Goal: Task Accomplishment & Management: Manage account settings

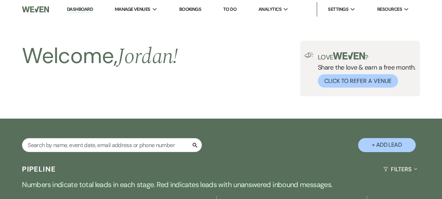
select select "6"
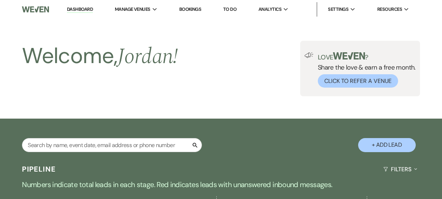
select select "6"
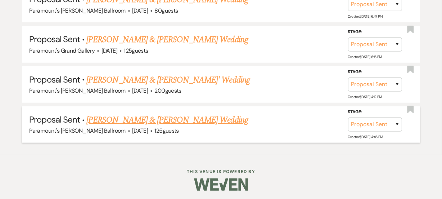
click at [141, 113] on link "[PERSON_NAME] & [PERSON_NAME] Wedding" at bounding box center [166, 119] width 161 height 13
select select "6"
select select "5"
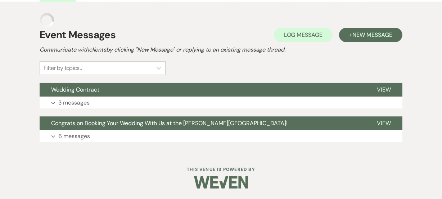
scroll to position [185, 0]
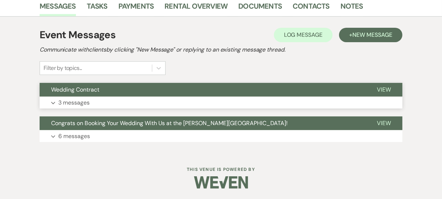
click at [165, 105] on button "Expand 3 messages" at bounding box center [221, 102] width 363 height 12
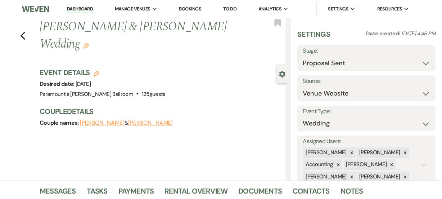
scroll to position [0, 0]
click at [178, 120] on div "Couple names: [PERSON_NAME] & [PERSON_NAME]" at bounding box center [160, 123] width 240 height 10
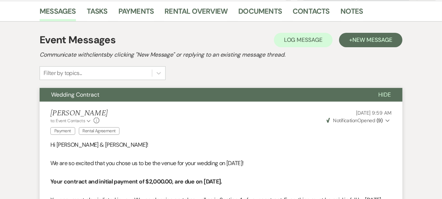
scroll to position [170, 0]
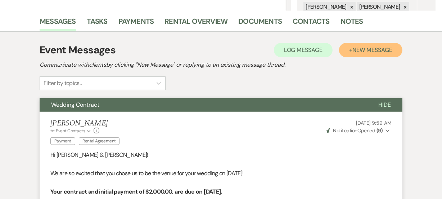
click at [386, 48] on span "New Message" at bounding box center [372, 50] width 40 height 8
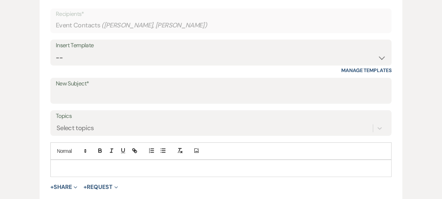
scroll to position [301, 0]
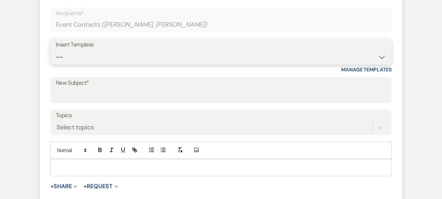
click at [124, 54] on select "-- Weven Planning Portal Introduction (Booked Events) 6 Month Consultation 9 Mo…" at bounding box center [221, 57] width 330 height 14
select select "1692"
click at [56, 50] on select "-- Weven Planning Portal Introduction (Booked Events) 6 Month Consultation 9 Mo…" at bounding box center [221, 57] width 330 height 14
type input "[PERSON_NAME] Ballroom Payment Received"
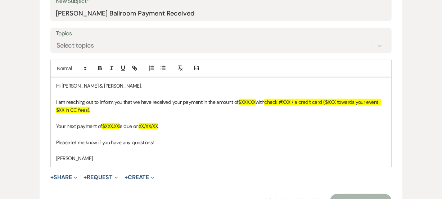
scroll to position [392, 0]
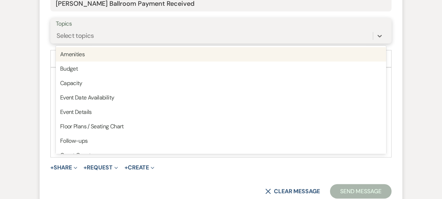
click at [111, 30] on div "Select topics" at bounding box center [214, 36] width 317 height 13
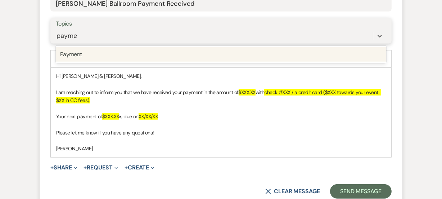
type input "paymen"
click at [105, 49] on div "Payment" at bounding box center [221, 54] width 330 height 14
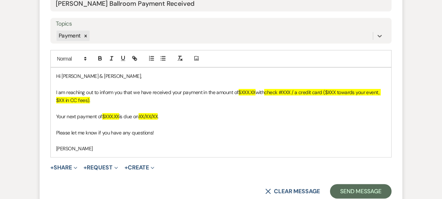
click at [257, 93] on p "I am reaching out to inform you that we have received your payment in the amoun…" at bounding box center [221, 96] width 330 height 16
click at [273, 90] on span "check #XXX / a credit card ($XXX towards your event, $XX in CC fees)." at bounding box center [221, 96] width 330 height 14
click at [313, 90] on span "a credit card ($XXX towards your event, $XX in CC fees)." at bounding box center [217, 96] width 322 height 14
click at [378, 90] on span "a credit card ($2,000.00 towards your event, $XX in CC fees)." at bounding box center [219, 96] width 327 height 14
click at [158, 115] on span "XX/XX/XX" at bounding box center [148, 116] width 19 height 6
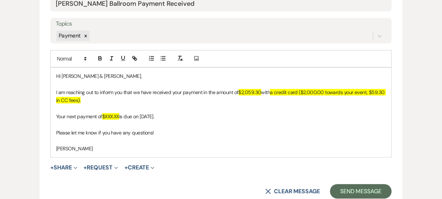
click at [121, 115] on p "Your next payment of $XXX.XX is due on [DATE]." at bounding box center [221, 116] width 330 height 8
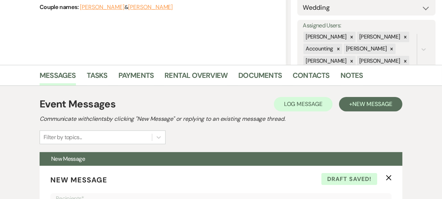
scroll to position [104, 0]
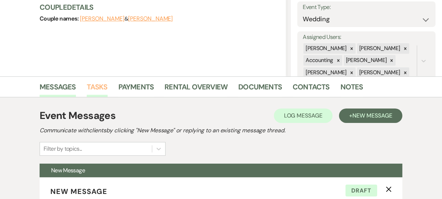
click at [98, 84] on link "Tasks" at bounding box center [97, 89] width 21 height 16
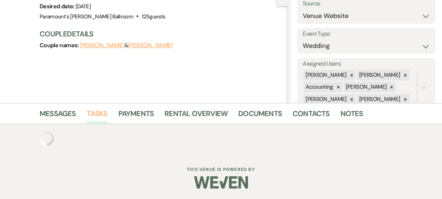
scroll to position [104, 0]
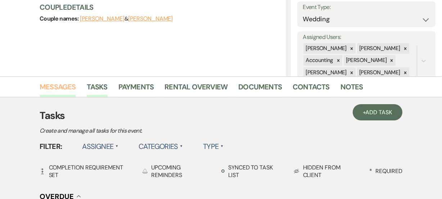
click at [61, 84] on link "Messages" at bounding box center [58, 89] width 36 height 16
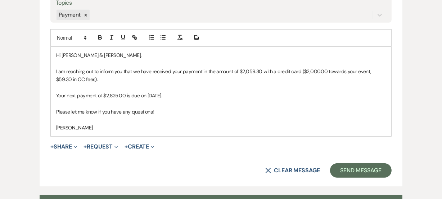
scroll to position [419, 0]
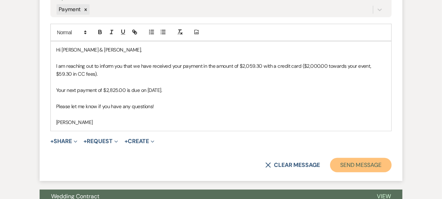
click at [369, 165] on button "Send Message" at bounding box center [361, 165] width 62 height 14
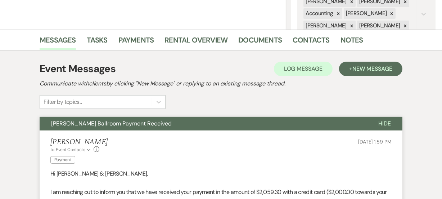
scroll to position [0, 0]
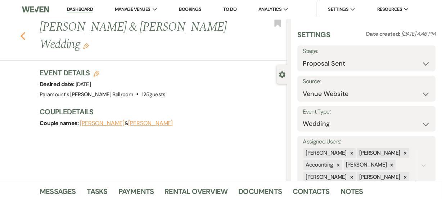
click at [24, 37] on icon "Previous" at bounding box center [22, 36] width 5 height 9
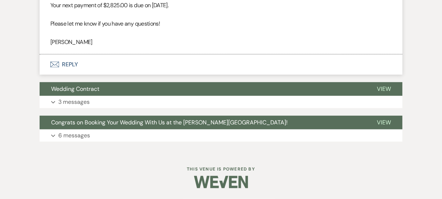
select select "6"
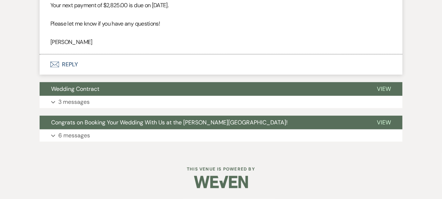
select select "6"
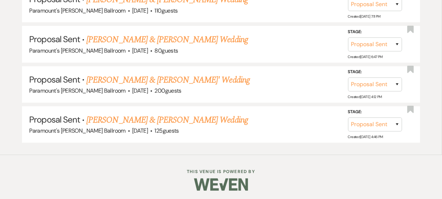
scroll to position [457, 0]
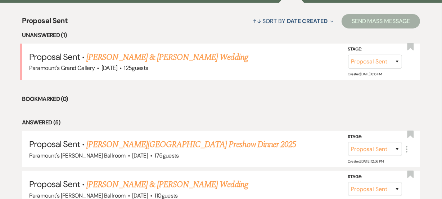
scroll to position [261, 0]
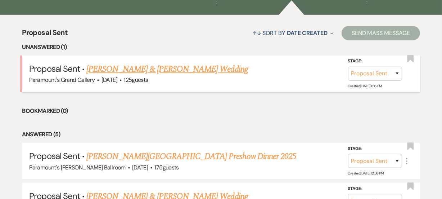
click at [127, 65] on link "[PERSON_NAME] & [PERSON_NAME] Wedding" at bounding box center [166, 69] width 161 height 13
select select "6"
select select "5"
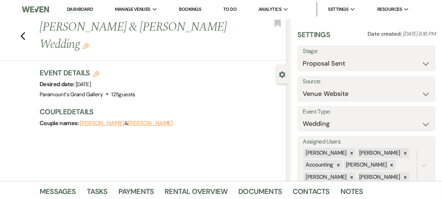
click at [73, 7] on link "Dashboard" at bounding box center [80, 9] width 26 height 7
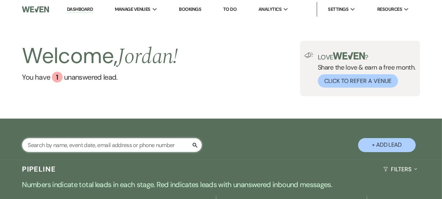
click at [104, 148] on input "text" at bounding box center [112, 145] width 180 height 14
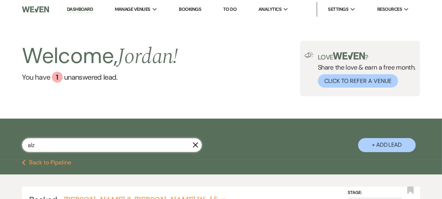
type input "alz"
click at [266, 151] on div "alz X + Add Lead" at bounding box center [221, 140] width 442 height 36
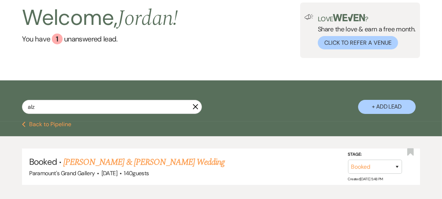
scroll to position [39, 0]
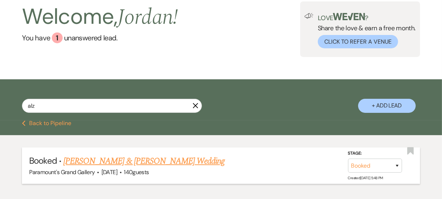
click at [176, 160] on link "[PERSON_NAME] & [PERSON_NAME] Wedding" at bounding box center [143, 160] width 161 height 13
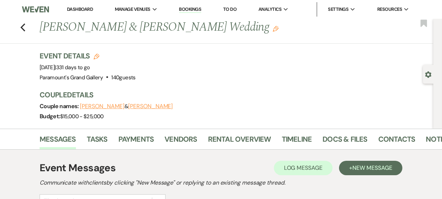
click at [0, 147] on div "Messages Tasks Payments Vendors Rental Overview Timeline Docs & Files Contacts …" at bounding box center [221, 139] width 442 height 21
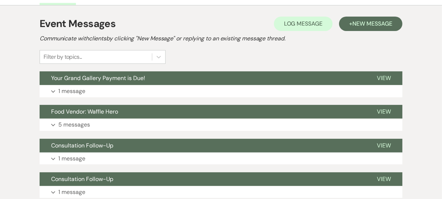
scroll to position [170, 0]
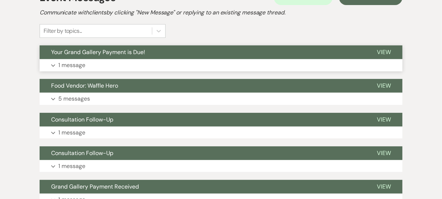
click at [118, 58] on button "Your Grand Gallery Payment is Due!" at bounding box center [203, 52] width 326 height 14
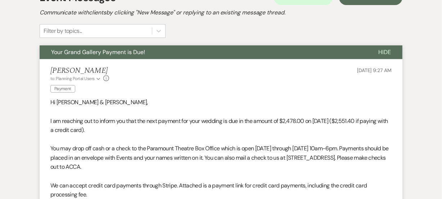
click at [118, 58] on button "Your Grand Gallery Payment is Due!" at bounding box center [203, 52] width 327 height 14
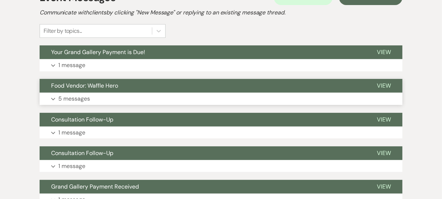
click at [68, 94] on p "5 messages" at bounding box center [74, 98] width 32 height 9
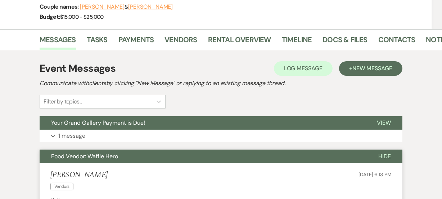
scroll to position [39, 0]
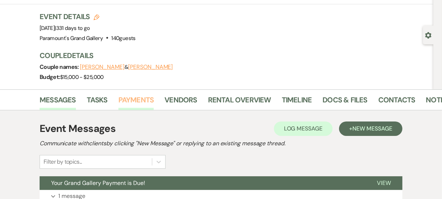
click at [148, 107] on link "Payments" at bounding box center [136, 102] width 36 height 16
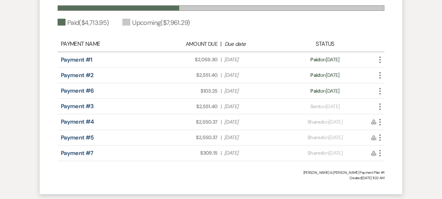
scroll to position [275, 0]
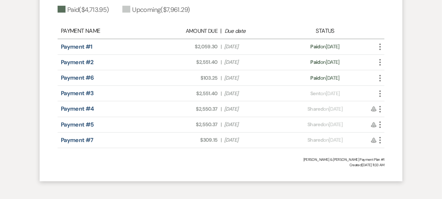
click at [0, 64] on div "Messages Tasks Payments Vendors Rental Overview Timeline Docs & Files Contacts …" at bounding box center [221, 21] width 442 height 334
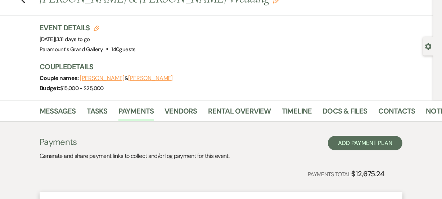
scroll to position [0, 0]
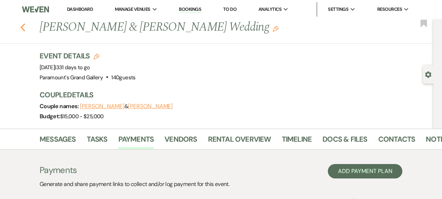
click at [25, 26] on use "button" at bounding box center [23, 27] width 5 height 8
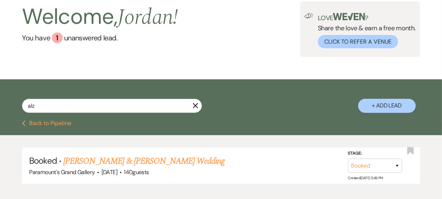
click at [26, 122] on button "Previous Back to Pipeline" at bounding box center [46, 123] width 49 height 6
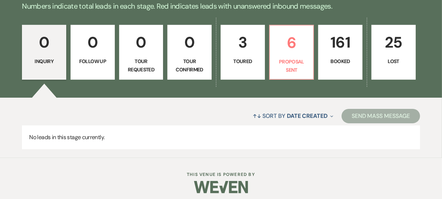
scroll to position [183, 0]
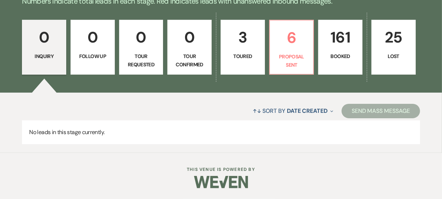
click at [252, 58] on p "Toured" at bounding box center [242, 56] width 35 height 8
select select "5"
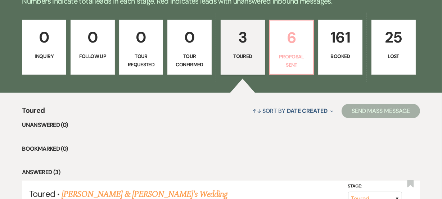
click at [304, 54] on p "Proposal Sent" at bounding box center [291, 61] width 35 height 16
select select "6"
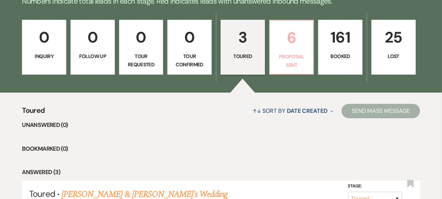
select select "6"
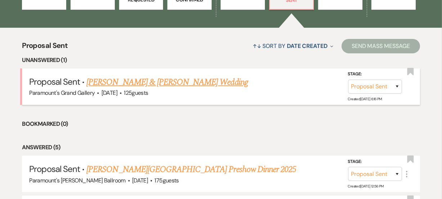
scroll to position [248, 0]
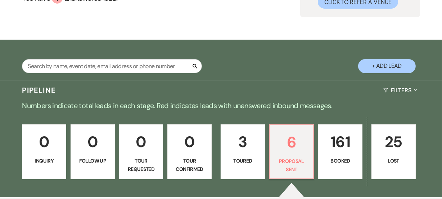
scroll to position [78, 0]
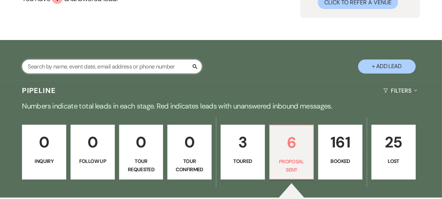
click at [132, 67] on input "text" at bounding box center [112, 66] width 180 height 14
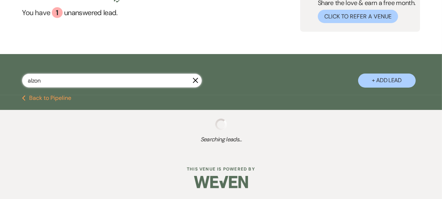
scroll to position [78, 0]
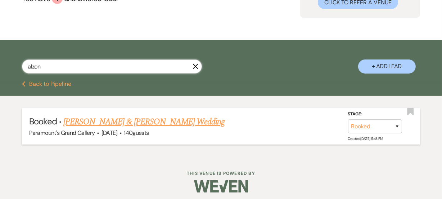
type input "alzon"
click at [131, 121] on link "[PERSON_NAME] & [PERSON_NAME] Wedding" at bounding box center [143, 121] width 161 height 13
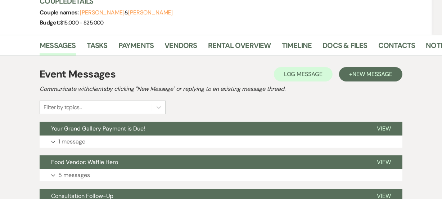
scroll to position [65, 0]
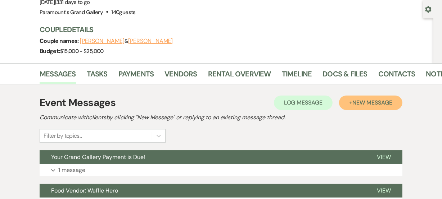
click at [345, 104] on button "+ New Message" at bounding box center [370, 102] width 63 height 14
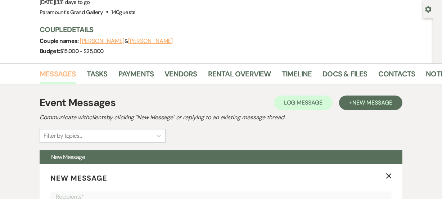
click at [69, 75] on link "Messages" at bounding box center [58, 76] width 36 height 16
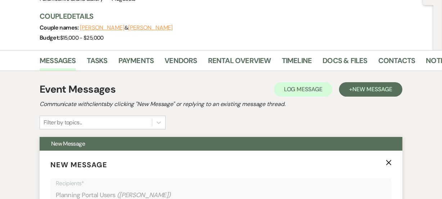
click at [385, 164] on p "New Message X" at bounding box center [220, 164] width 341 height 11
click at [391, 161] on use "button" at bounding box center [388, 162] width 5 height 5
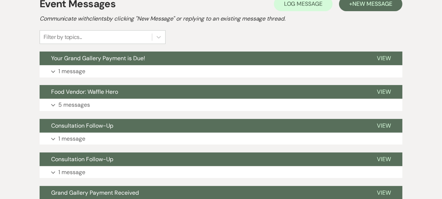
scroll to position [196, 0]
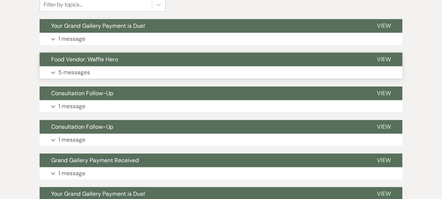
click at [289, 67] on button "Expand 5 messages" at bounding box center [221, 72] width 363 height 12
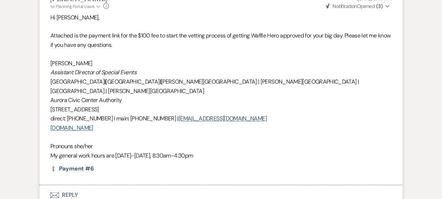
scroll to position [1204, 0]
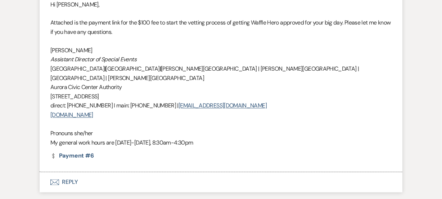
click at [55, 179] on icon "Envelope" at bounding box center [54, 182] width 9 height 6
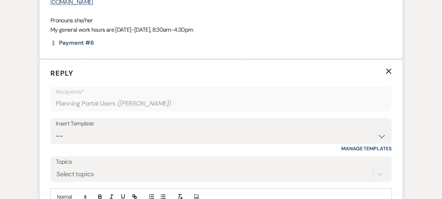
scroll to position [1364, 0]
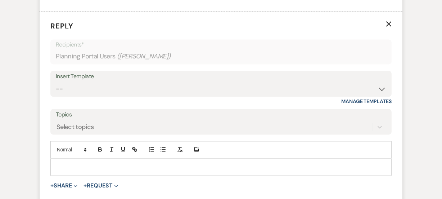
click at [101, 79] on div "Insert Template -- Weven Planning Portal Introduction (Booked Events) 6 Month C…" at bounding box center [220, 88] width 341 height 34
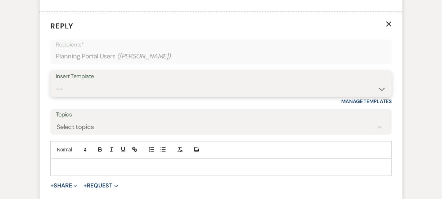
click at [120, 82] on select "-- Weven Planning Portal Introduction (Booked Events) 6 Month Consultation 9 Mo…" at bounding box center [221, 89] width 330 height 14
select select "1900"
click at [56, 82] on select "-- Weven Planning Portal Introduction (Booked Events) 6 Month Consultation 9 Mo…" at bounding box center [221, 89] width 330 height 14
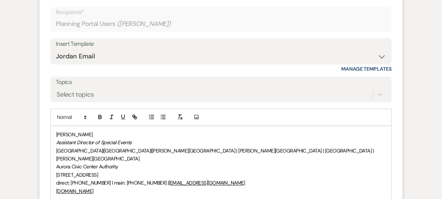
scroll to position [1417, 0]
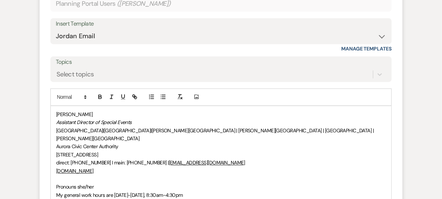
click at [54, 106] on div "[PERSON_NAME] Assistant Director of Special Events [GEOGRAPHIC_DATA] | [GEOGRAP…" at bounding box center [221, 154] width 341 height 97
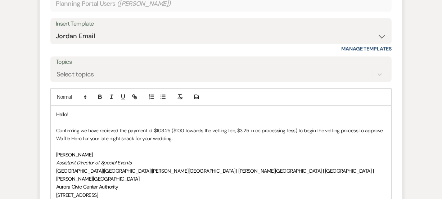
click at [100, 126] on p "Confirming we have recieved the payment of $103.25 ($100 towards the vetting fe…" at bounding box center [221, 134] width 330 height 16
drag, startPoint x: 100, startPoint y: 111, endPoint x: 105, endPoint y: 112, distance: 4.9
click at [105, 126] on p "Confirming we have recieved the payment of $103.25 ($100 towards the vetting fe…" at bounding box center [221, 134] width 330 height 16
click at [194, 126] on p "Confirming we have received the payment of $103.25 ($100 towards the vetting fe…" at bounding box center [221, 134] width 330 height 16
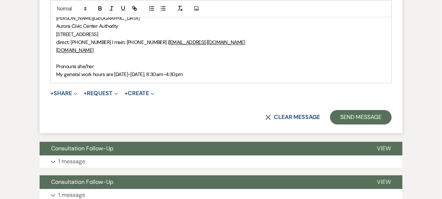
scroll to position [1563, 0]
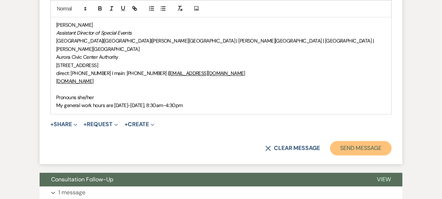
click at [365, 141] on button "Send Message" at bounding box center [361, 148] width 62 height 14
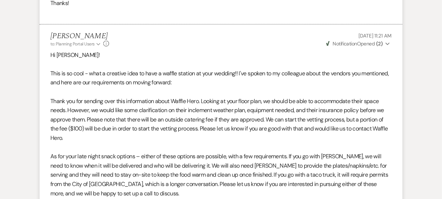
scroll to position [0, 0]
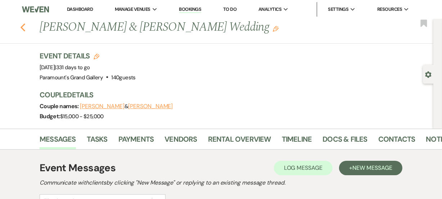
click at [24, 26] on icon "Previous" at bounding box center [22, 27] width 5 height 9
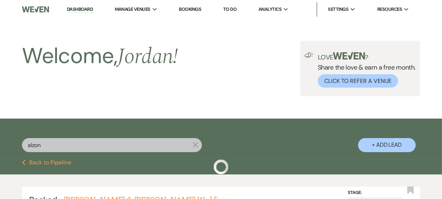
scroll to position [78, 0]
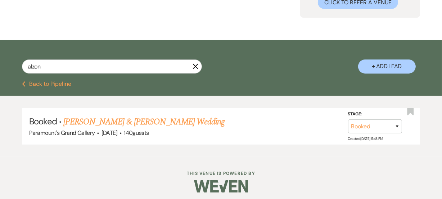
click at [25, 82] on icon "Previous" at bounding box center [24, 84] width 4 height 6
select select "6"
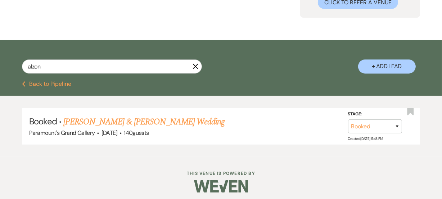
select select "6"
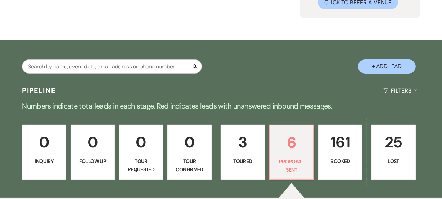
click at [244, 165] on link "3 Toured" at bounding box center [243, 152] width 44 height 55
select select "5"
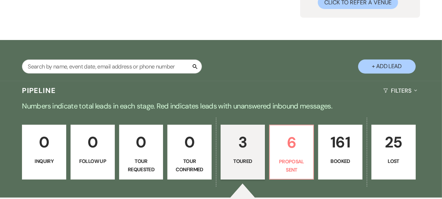
click at [282, 91] on div "Pipeline Filters Expand" at bounding box center [221, 90] width 442 height 19
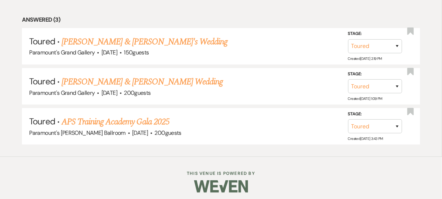
scroll to position [338, 0]
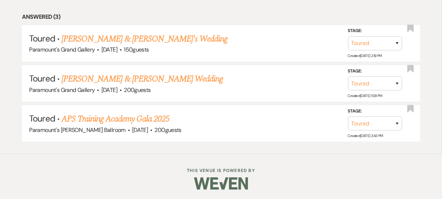
click at [264, 18] on li "Answered (3)" at bounding box center [221, 16] width 398 height 9
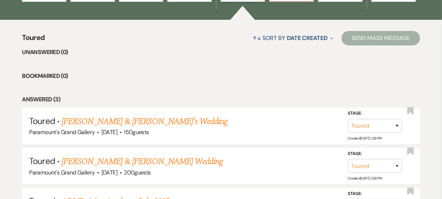
scroll to position [247, 0]
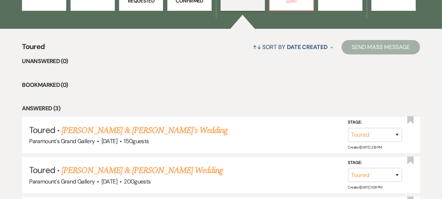
select select "6"
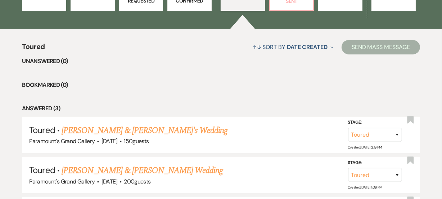
select select "6"
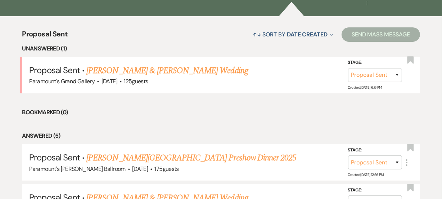
scroll to position [260, 0]
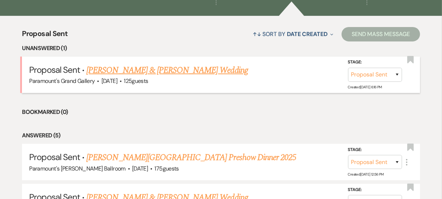
click at [137, 66] on link "[PERSON_NAME] & [PERSON_NAME] Wedding" at bounding box center [166, 70] width 161 height 13
select select "6"
select select "5"
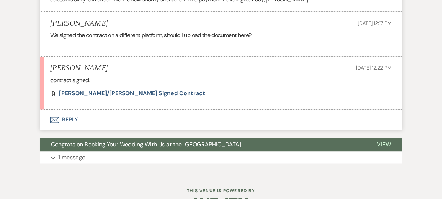
scroll to position [1184, 0]
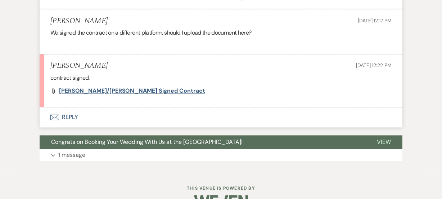
click at [117, 87] on span "[PERSON_NAME]/[PERSON_NAME] signed contract" at bounding box center [132, 91] width 146 height 8
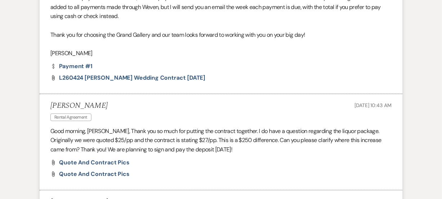
scroll to position [258, 0]
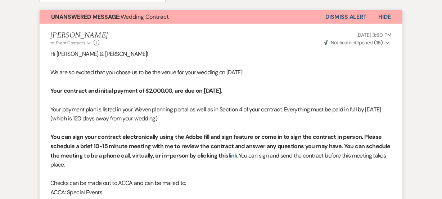
click at [352, 15] on button "Dismiss Alert" at bounding box center [345, 17] width 41 height 14
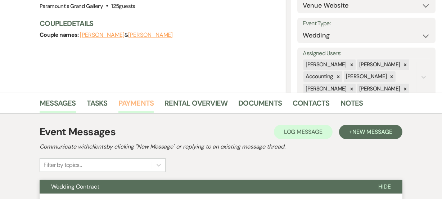
click at [123, 102] on link "Payments" at bounding box center [136, 105] width 36 height 16
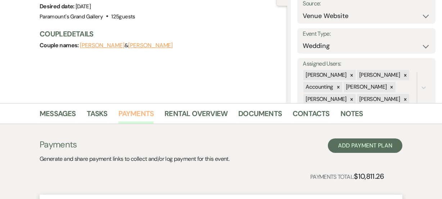
scroll to position [88, 0]
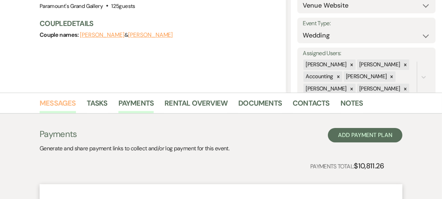
click at [60, 100] on link "Messages" at bounding box center [58, 105] width 36 height 16
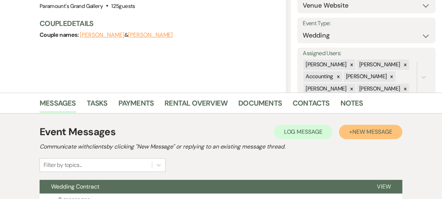
click at [356, 126] on button "+ New Message" at bounding box center [370, 132] width 63 height 14
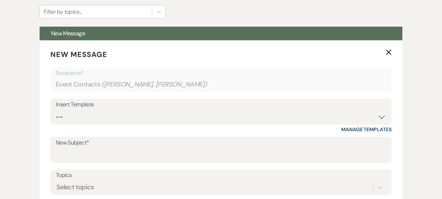
scroll to position [243, 0]
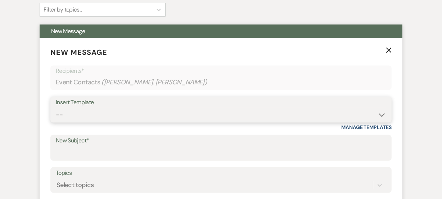
click at [180, 109] on select "-- Weven Planning Portal Introduction (Booked Events) 6 Month Consultation 9 Mo…" at bounding box center [221, 115] width 330 height 14
select select "1909"
click at [56, 108] on select "-- Weven Planning Portal Introduction (Booked Events) 6 Month Consultation 9 Mo…" at bounding box center [221, 115] width 330 height 14
type input "Grand Gallery Payment Received"
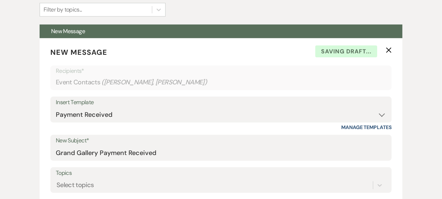
click at [5, 93] on div "Messages Tasks Payments Rental Overview Documents Contacts Notes Event Messages…" at bounding box center [221, 186] width 442 height 498
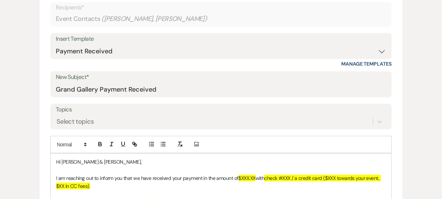
scroll to position [361, 0]
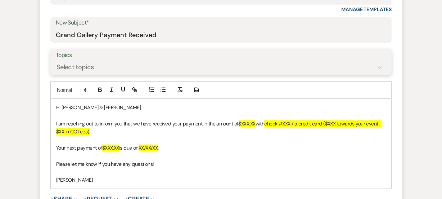
click at [89, 68] on div "Select topics" at bounding box center [75, 67] width 37 height 10
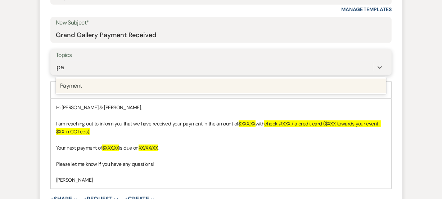
type input "pay"
click at [93, 81] on div "Payment" at bounding box center [221, 85] width 330 height 14
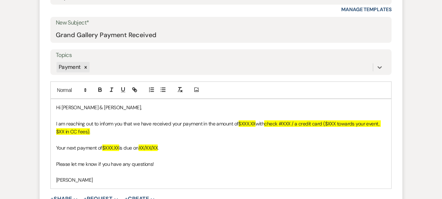
click at [256, 122] on span "$XXX.XX" at bounding box center [247, 123] width 17 height 6
click at [303, 124] on span "check #XXX / a credit card ($XXX towards your event, $XX in CC fees)." at bounding box center [221, 127] width 330 height 14
click at [314, 123] on span "a credit card ($XXX towards your event, $XX in CC fees)." at bounding box center [217, 127] width 322 height 14
click at [378, 122] on span "a credit card ($2,000.00 towards your event, $XX in CC fees)." at bounding box center [219, 127] width 327 height 14
click at [121, 148] on p "Your next payment of $XXX.XX is due on XX/XX/XX ." at bounding box center [221, 148] width 330 height 8
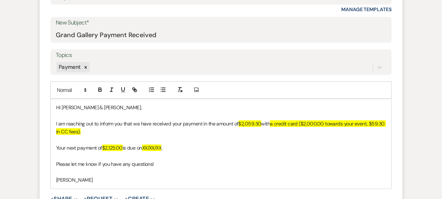
click at [162, 145] on span "XX/XX/XX" at bounding box center [151, 147] width 19 height 6
click at [8, 126] on div "Messages Tasks Payments Rental Overview Documents Contacts Notes Event Messages…" at bounding box center [221, 69] width 442 height 498
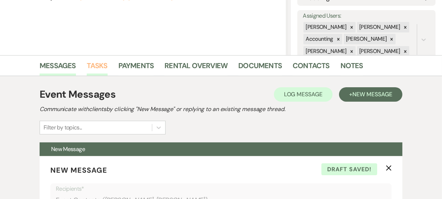
click at [103, 63] on link "Tasks" at bounding box center [97, 68] width 21 height 16
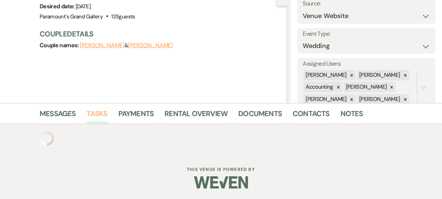
scroll to position [126, 0]
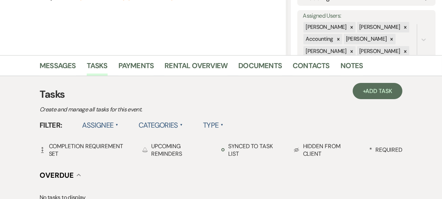
click at [64, 69] on link "Messages" at bounding box center [58, 68] width 36 height 16
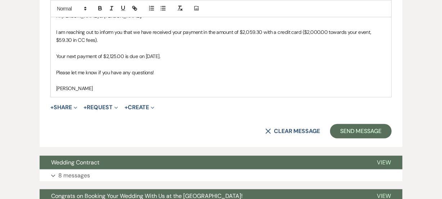
scroll to position [453, 0]
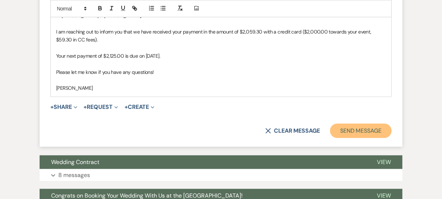
click at [363, 127] on button "Send Message" at bounding box center [361, 130] width 62 height 14
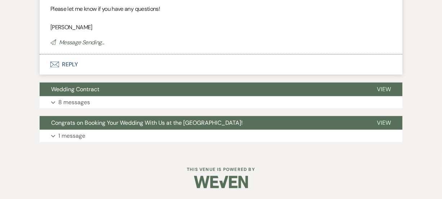
scroll to position [185, 0]
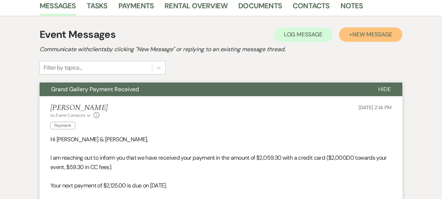
click at [381, 33] on span "New Message" at bounding box center [372, 35] width 40 height 8
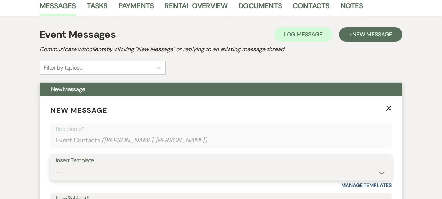
click at [120, 170] on select "-- Weven Planning Portal Introduction (Booked Events) 6 Month Consultation 9 Mo…" at bounding box center [221, 173] width 330 height 14
select select "5896"
click at [56, 166] on select "-- Weven Planning Portal Introduction (Booked Events) 6 Month Consultation 9 Mo…" at bounding box center [221, 173] width 330 height 14
type input "Countersigned Contract"
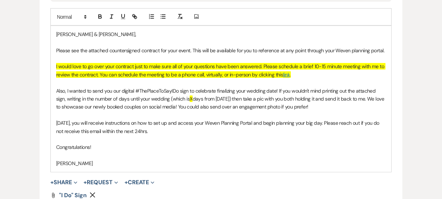
scroll to position [447, 0]
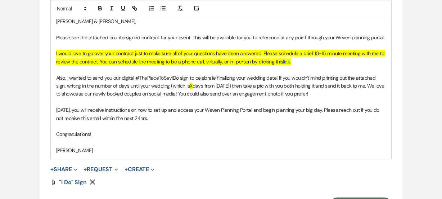
click at [410, 48] on div "Event Messages Log Log Message + New Message Communicate with clients by clicki…" at bounding box center [221, 116] width 410 height 724
click at [190, 85] on span "X" at bounding box center [191, 85] width 3 height 6
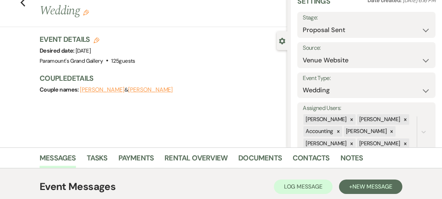
scroll to position [32, 0]
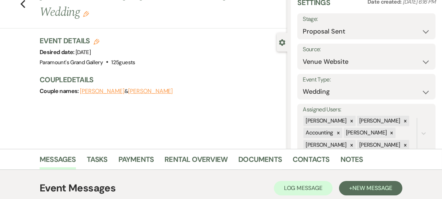
drag, startPoint x: 137, startPoint y: 51, endPoint x: 93, endPoint y: 56, distance: 43.8
click at [93, 56] on div "Desired date: [DATE]" at bounding box center [88, 52] width 96 height 10
copy span "[DATE]"
click at [99, 112] on div "Previous [PERSON_NAME] & [PERSON_NAME] Wedding Edit Bookmark Gear Settings Sett…" at bounding box center [143, 68] width 287 height 162
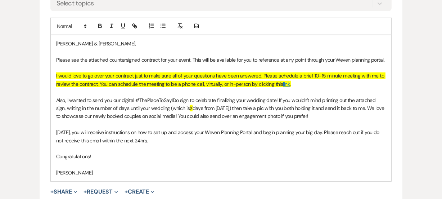
scroll to position [438, 0]
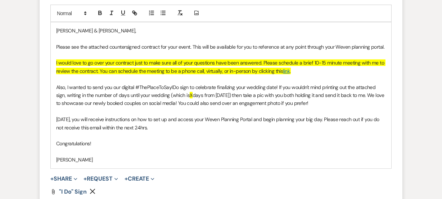
click at [190, 94] on span "X" at bounding box center [191, 95] width 3 height 6
click at [0, 67] on div "Messages Tasks Payments Rental Overview Documents Contacts Notes Event Messages…" at bounding box center [221, 115] width 442 height 745
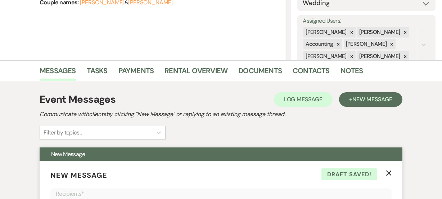
scroll to position [123, 0]
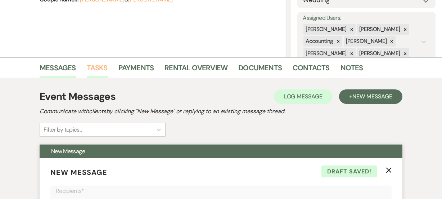
click at [99, 67] on link "Tasks" at bounding box center [97, 70] width 21 height 16
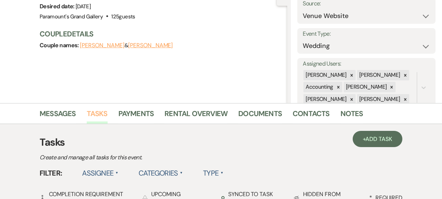
scroll to position [123, 0]
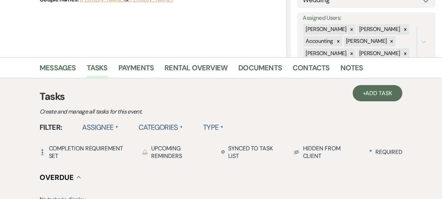
click at [51, 114] on p "Create and manage all tasks for this event." at bounding box center [166, 111] width 252 height 9
click at [62, 70] on link "Messages" at bounding box center [58, 70] width 36 height 16
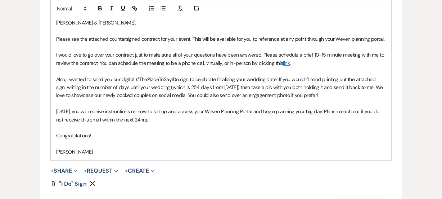
scroll to position [469, 0]
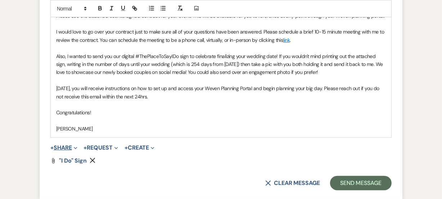
click at [68, 148] on button "+ Share Expand" at bounding box center [63, 148] width 27 height 6
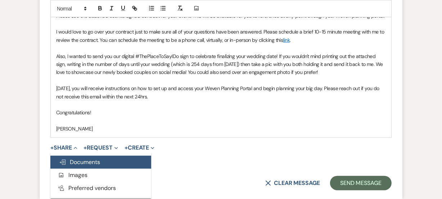
click at [75, 159] on span "Doc Upload Documents" at bounding box center [79, 162] width 41 height 8
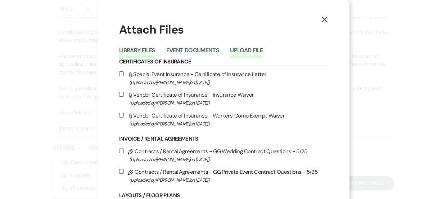
click at [241, 51] on button "Upload File" at bounding box center [246, 53] width 33 height 10
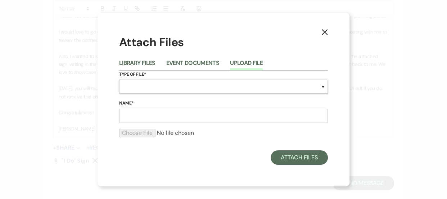
click at [203, 85] on select "Special Event Insurance Vendor Certificate of Insurance Contracts / Rental Agre…" at bounding box center [223, 87] width 209 height 14
click at [172, 163] on div "Attach Files" at bounding box center [223, 157] width 209 height 14
click at [209, 85] on select "Special Event Insurance Vendor Certificate of Insurance Contracts / Rental Agre…" at bounding box center [223, 87] width 209 height 14
select select "10"
click at [119, 80] on select "Special Event Insurance Vendor Certificate of Insurance Contracts / Rental Agre…" at bounding box center [223, 87] width 209 height 14
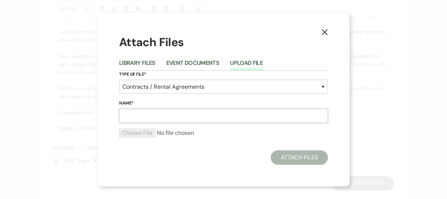
click at [148, 121] on input "Name*" at bounding box center [223, 116] width 209 height 14
paste input "L260424 [PERSON_NAME] Wedding Contract [DATE] v2 - Countersigned"
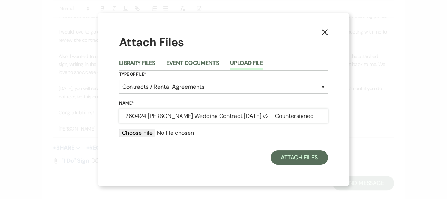
type input "L260424 [PERSON_NAME] Wedding Contract [DATE] v2 - Countersigned"
click at [136, 132] on input "file" at bounding box center [223, 133] width 209 height 9
type input "C:\fakepath\L260424 [PERSON_NAME] Wedding Contract [DATE] v2 - Countersigned.pdf"
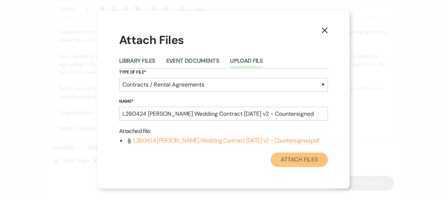
click at [303, 162] on button "Attach Files" at bounding box center [299, 159] width 57 height 14
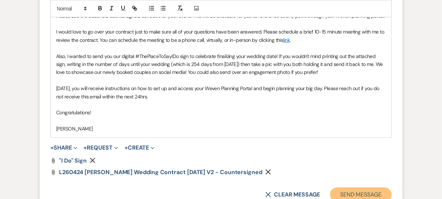
click at [365, 194] on button "Send Message" at bounding box center [361, 194] width 62 height 14
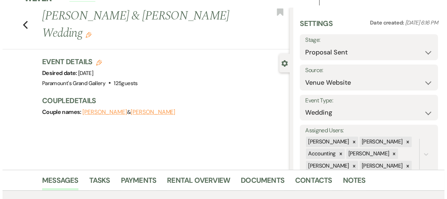
scroll to position [4, 0]
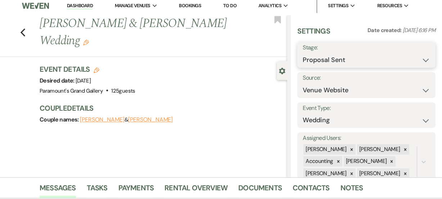
click at [312, 53] on select "Inquiry Follow Up Tour Requested Tour Confirmed Toured Proposal Sent Booked Lost" at bounding box center [366, 60] width 127 height 14
select select "7"
click at [303, 53] on select "Inquiry Follow Up Tour Requested Tour Confirmed Toured Proposal Sent Booked Lost" at bounding box center [366, 60] width 127 height 14
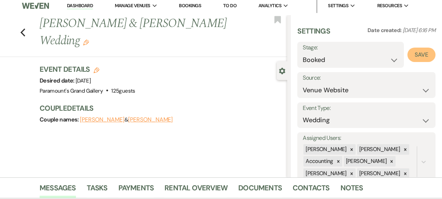
click at [417, 54] on button "Save" at bounding box center [422, 55] width 28 height 14
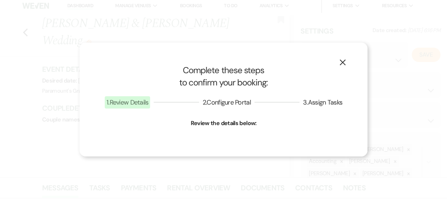
select select "1"
select select "666"
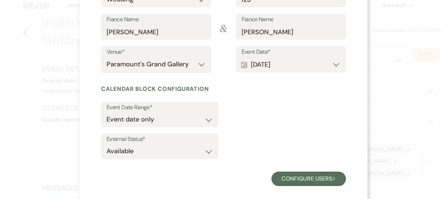
scroll to position [119, 0]
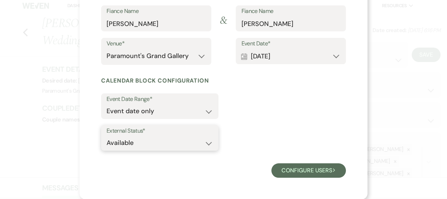
click at [166, 144] on select "Available Unavailable" at bounding box center [160, 143] width 107 height 14
select select "false"
click at [107, 136] on select "Available Unavailable" at bounding box center [160, 143] width 107 height 14
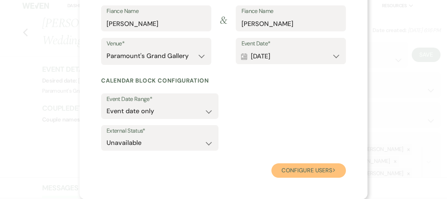
click at [280, 168] on button "Configure users Next" at bounding box center [308, 170] width 75 height 14
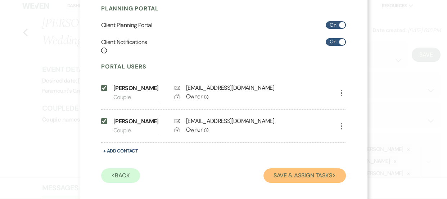
click at [281, 170] on button "Save & Assign Tasks Next" at bounding box center [305, 175] width 82 height 14
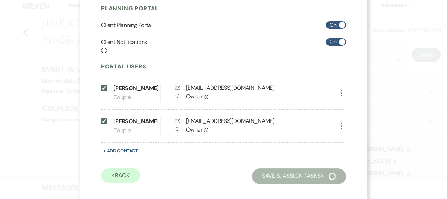
scroll to position [95, 0]
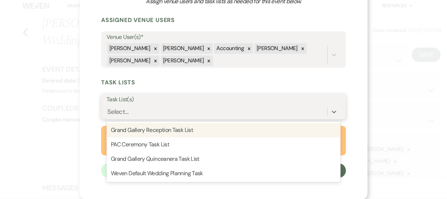
click at [197, 107] on div "Select..." at bounding box center [217, 111] width 221 height 13
click at [194, 134] on div "Grand Gallery Reception Task List" at bounding box center [224, 130] width 234 height 14
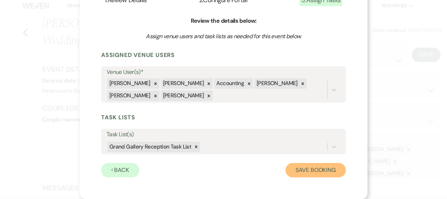
click at [300, 165] on button "Save Booking" at bounding box center [315, 170] width 60 height 14
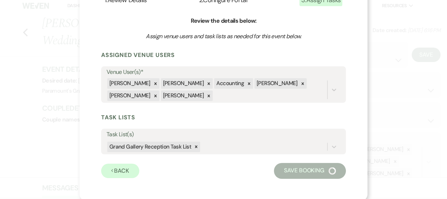
select select "14"
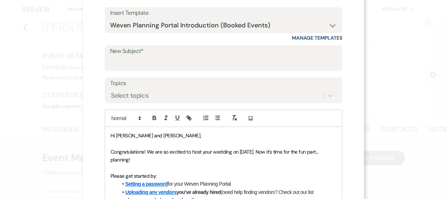
scroll to position [60, 0]
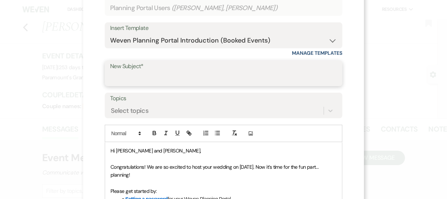
click at [260, 76] on input "New Subject*" at bounding box center [223, 78] width 227 height 14
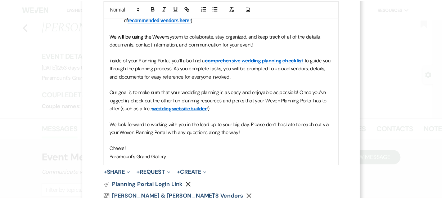
scroll to position [304, 0]
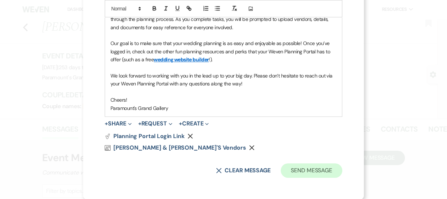
type input "Weven Planning Portal"
click at [301, 170] on button "Send Message" at bounding box center [312, 170] width 62 height 14
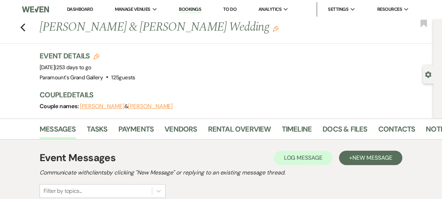
drag, startPoint x: 92, startPoint y: 129, endPoint x: 86, endPoint y: 122, distance: 8.7
click at [87, 122] on li "Tasks" at bounding box center [103, 130] width 32 height 17
click at [95, 133] on link "Tasks" at bounding box center [97, 131] width 21 height 16
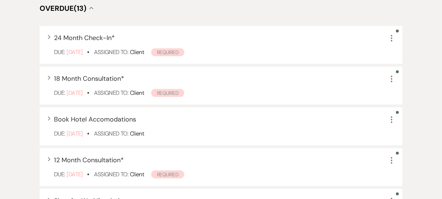
scroll to position [219, 0]
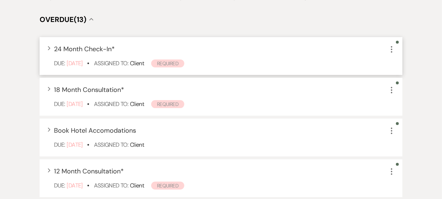
click at [390, 45] on icon "More" at bounding box center [391, 49] width 9 height 9
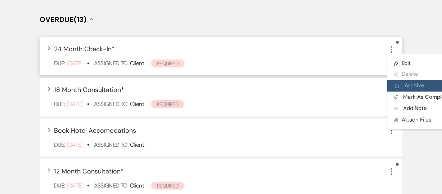
click at [400, 81] on button "Archive Archive" at bounding box center [421, 86] width 69 height 12
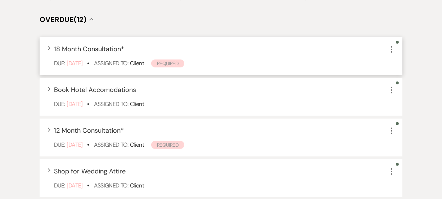
click at [392, 47] on icon "More" at bounding box center [391, 49] width 9 height 9
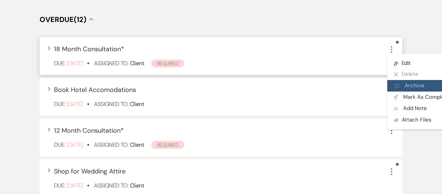
click at [406, 83] on button "Archive Archive" at bounding box center [421, 86] width 69 height 12
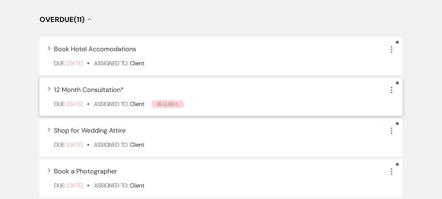
click at [393, 87] on icon "More" at bounding box center [391, 90] width 9 height 9
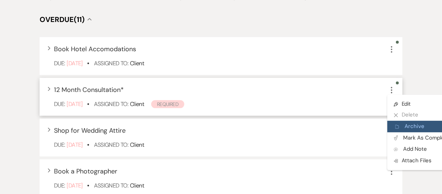
click at [397, 126] on use "button" at bounding box center [396, 126] width 3 height 3
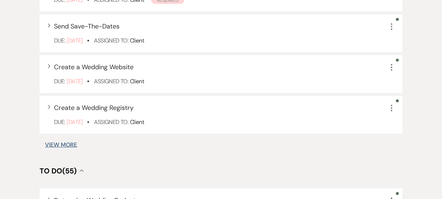
scroll to position [408, 0]
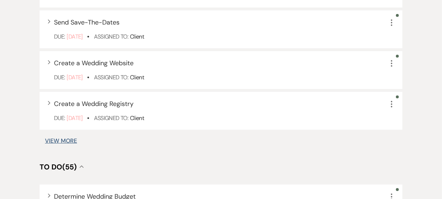
click at [68, 138] on button "View More" at bounding box center [61, 141] width 32 height 6
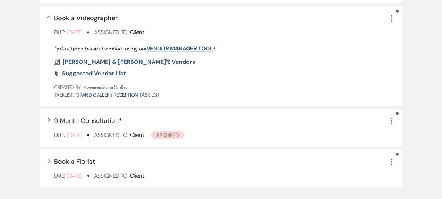
scroll to position [540, 0]
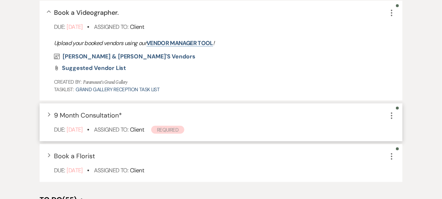
click at [390, 117] on icon "More" at bounding box center [391, 115] width 9 height 9
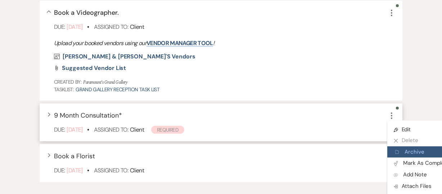
click at [403, 150] on button "Archive Archive" at bounding box center [421, 152] width 69 height 12
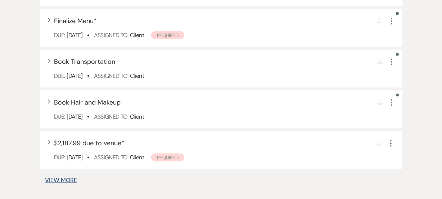
scroll to position [954, 0]
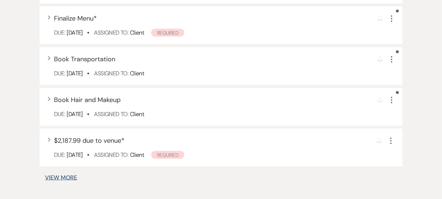
click at [60, 179] on button "View More" at bounding box center [61, 178] width 32 height 6
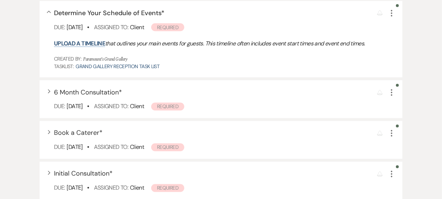
scroll to position [1119, 0]
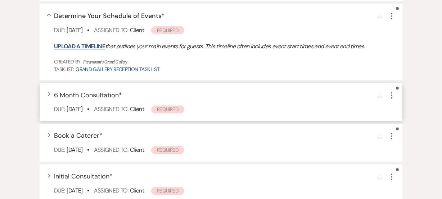
click at [392, 97] on use "button" at bounding box center [391, 95] width 1 height 6
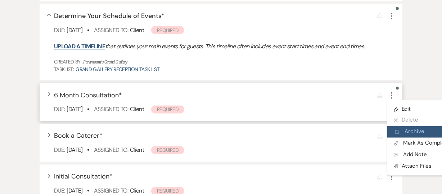
click at [402, 130] on button "Archive Archive" at bounding box center [421, 132] width 69 height 12
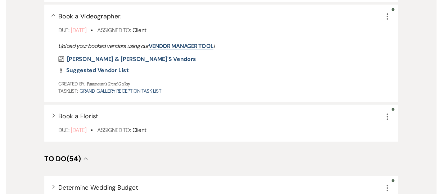
scroll to position [539, 0]
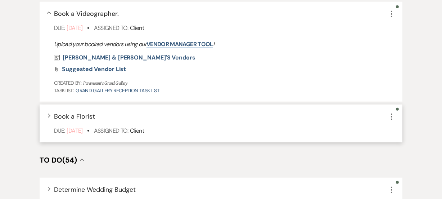
click at [389, 117] on icon "More" at bounding box center [391, 116] width 9 height 9
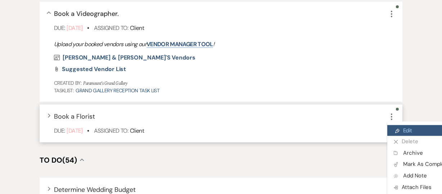
click at [397, 128] on icon "Pencil" at bounding box center [397, 130] width 4 height 5
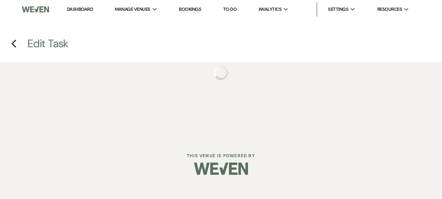
select select "false"
select select "32"
select select "planningToolsAccount"
select select "client"
select select "weeks"
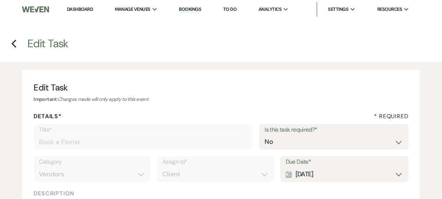
click at [346, 170] on div "Calendar [DATE] Expand" at bounding box center [344, 174] width 117 height 14
select select "month"
select select "beforeEventDate"
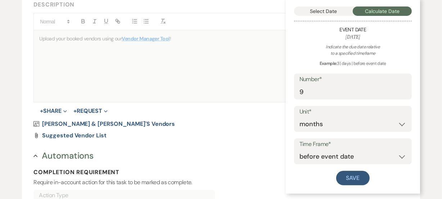
scroll to position [185, 0]
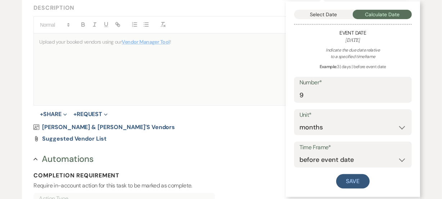
click at [336, 14] on button "Select Date" at bounding box center [323, 14] width 59 height 9
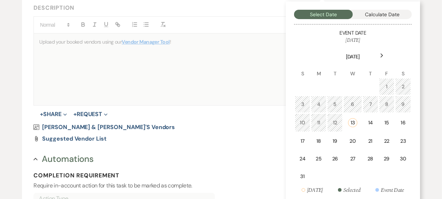
click at [385, 55] on div "Next" at bounding box center [382, 56] width 12 height 12
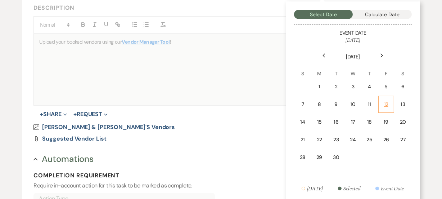
click at [387, 106] on div "12" at bounding box center [386, 104] width 6 height 8
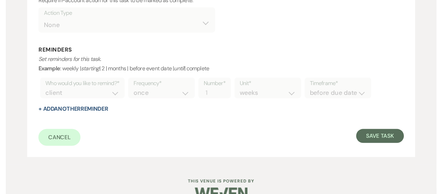
scroll to position [378, 0]
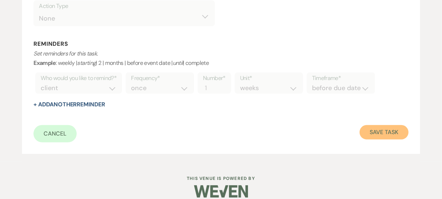
click at [387, 128] on button "Save Task" at bounding box center [384, 132] width 49 height 14
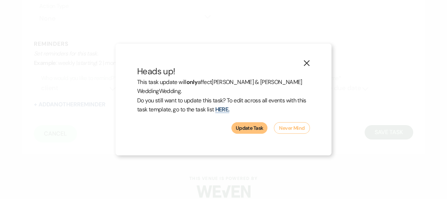
click at [261, 123] on button "Update Task" at bounding box center [249, 128] width 36 height 12
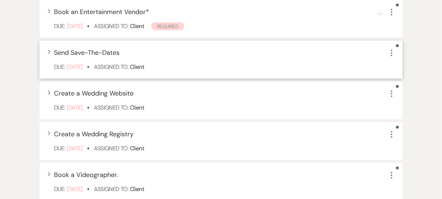
click at [392, 54] on icon "More" at bounding box center [391, 53] width 9 height 9
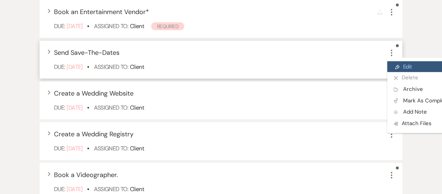
click at [395, 66] on icon "Pencil" at bounding box center [397, 66] width 4 height 5
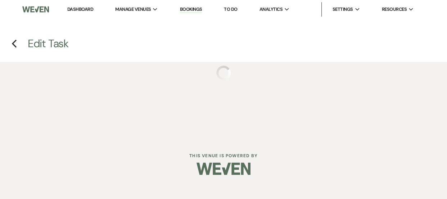
select select "false"
select select "33"
select select "planningToolsAccount"
select select "client"
select select "weeks"
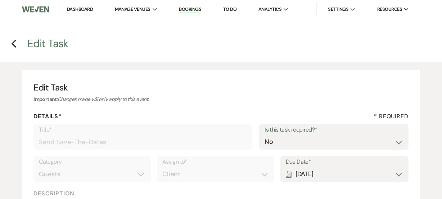
click at [342, 170] on div "Calendar [DATE] Expand" at bounding box center [344, 174] width 117 height 14
select select "month"
select select "beforeEventDate"
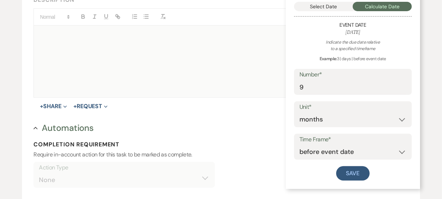
scroll to position [191, 0]
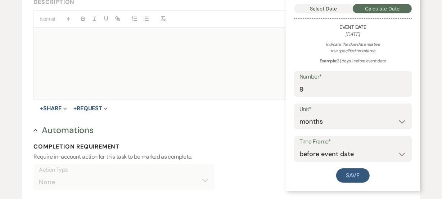
click at [321, 10] on button "Select Date" at bounding box center [323, 8] width 59 height 9
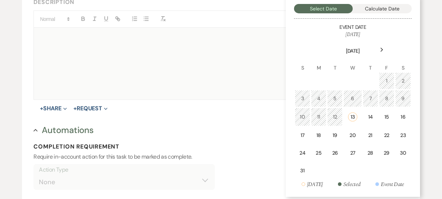
click at [381, 46] on div "Next" at bounding box center [382, 50] width 12 height 12
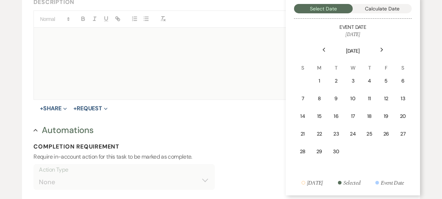
click at [381, 46] on div "Next" at bounding box center [382, 50] width 12 height 12
click at [389, 79] on div "3" at bounding box center [386, 81] width 6 height 8
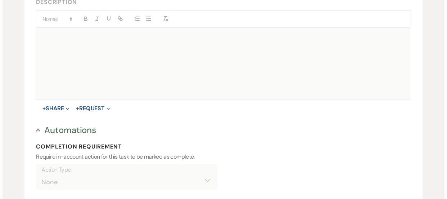
scroll to position [341, 0]
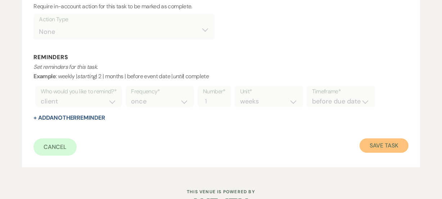
click at [377, 148] on button "Save Task" at bounding box center [384, 145] width 49 height 14
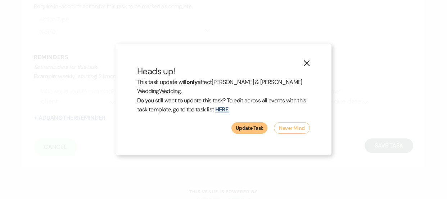
click at [241, 125] on button "Update Task" at bounding box center [249, 128] width 36 height 12
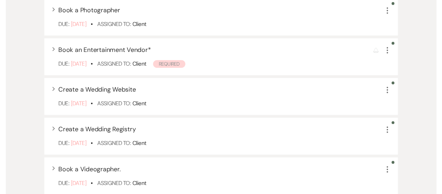
scroll to position [341, 0]
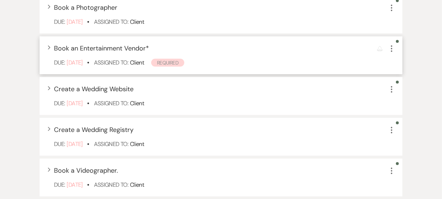
click at [391, 47] on icon "More" at bounding box center [391, 48] width 9 height 9
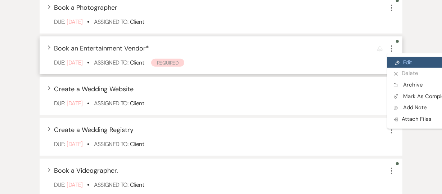
click at [397, 64] on link "Pencil Edit" at bounding box center [421, 62] width 69 height 11
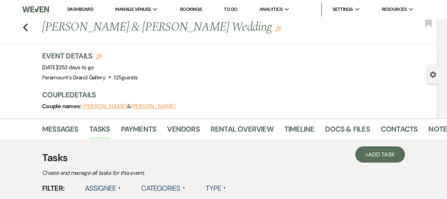
select select "true"
select select "32"
select select "planningToolsAccount"
select select "client"
select select "months"
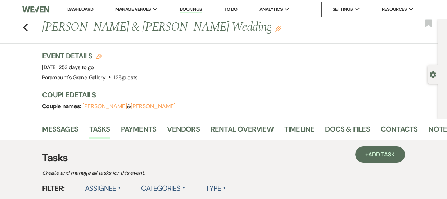
select select "afterDueDate"
select select "client"
select select "weeks"
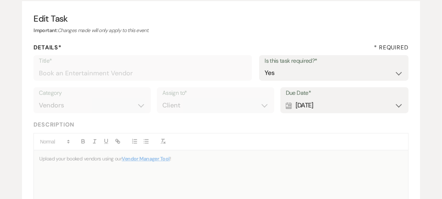
scroll to position [81, 0]
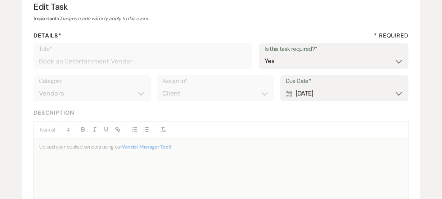
click at [359, 89] on div "Calendar [DATE] Expand" at bounding box center [344, 93] width 117 height 14
select select "month"
select select "beforeEventDate"
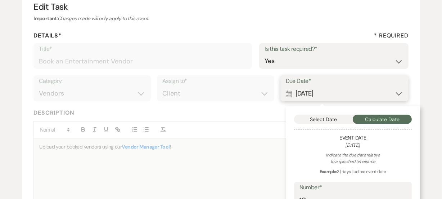
click at [317, 120] on button "Select Date" at bounding box center [323, 118] width 59 height 9
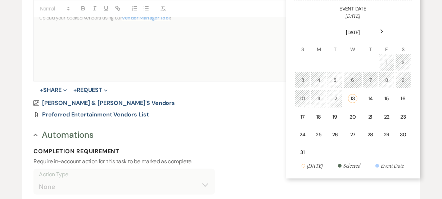
scroll to position [213, 0]
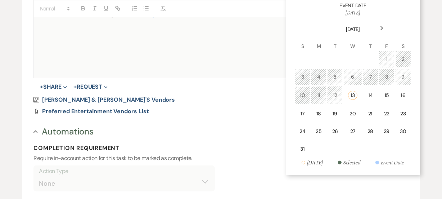
click at [381, 28] on icon "Next" at bounding box center [382, 28] width 4 height 4
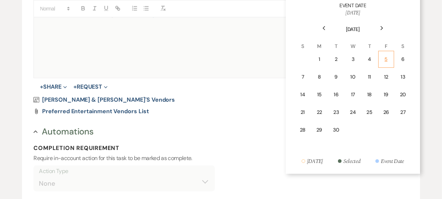
click at [386, 55] on div "5" at bounding box center [386, 59] width 6 height 8
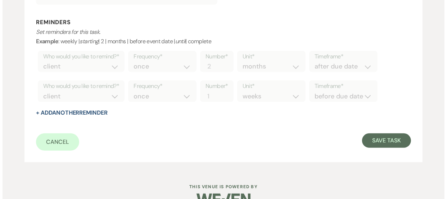
scroll to position [410, 0]
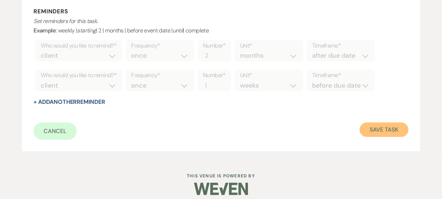
click at [379, 130] on button "Save Task" at bounding box center [384, 129] width 49 height 14
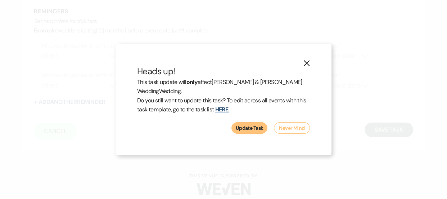
click at [257, 127] on button "Update Task" at bounding box center [249, 128] width 36 height 12
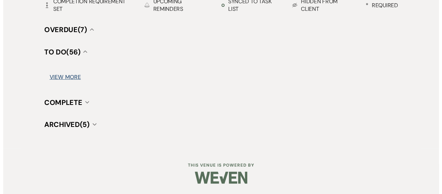
scroll to position [341, 0]
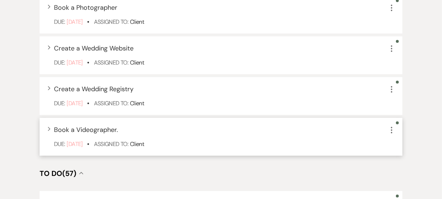
click at [389, 130] on icon "More" at bounding box center [391, 130] width 9 height 9
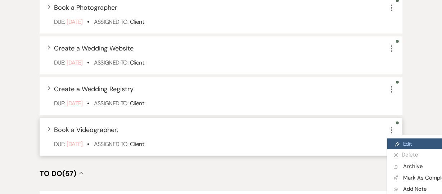
click at [396, 145] on icon "Pencil" at bounding box center [397, 143] width 4 height 5
select select "false"
select select "32"
select select "planningToolsAccount"
select select "client"
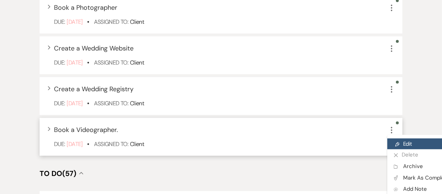
select select "weeks"
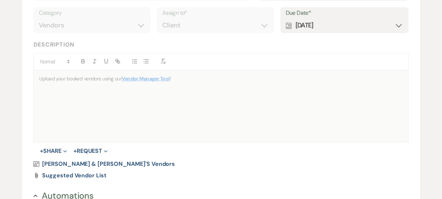
scroll to position [153, 0]
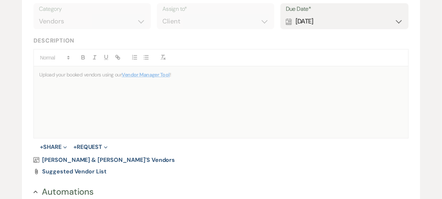
click at [393, 25] on div "Calendar [DATE] Expand" at bounding box center [344, 21] width 117 height 14
select select "month"
select select "beforeEventDate"
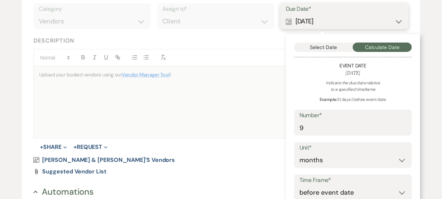
click at [324, 44] on button "Select Date" at bounding box center [323, 46] width 59 height 9
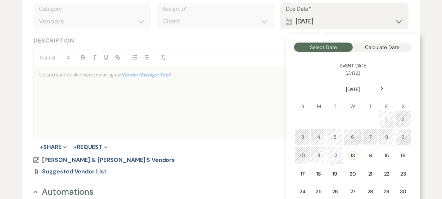
click at [381, 85] on div "Next" at bounding box center [382, 88] width 12 height 12
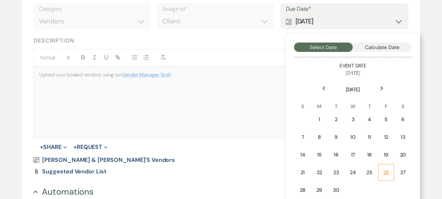
click at [387, 171] on div "26" at bounding box center [386, 172] width 6 height 8
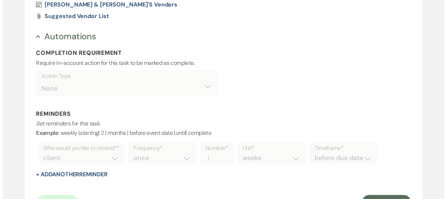
scroll to position [318, 0]
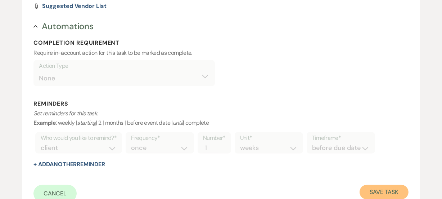
click at [387, 186] on button "Save Task" at bounding box center [384, 192] width 49 height 14
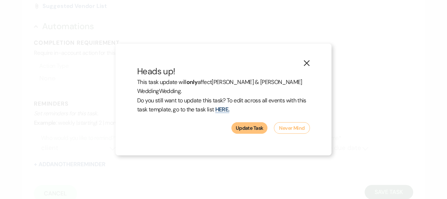
click at [249, 130] on button "Update Task" at bounding box center [249, 128] width 36 height 12
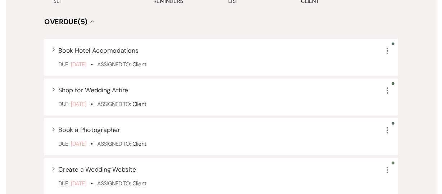
scroll to position [219, 0]
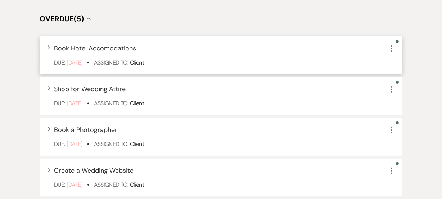
click at [390, 45] on icon "More" at bounding box center [391, 48] width 9 height 9
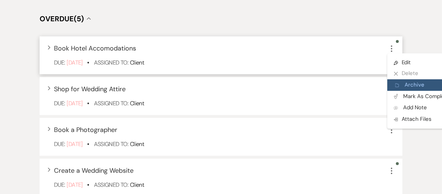
click at [403, 85] on button "Archive Archive" at bounding box center [421, 85] width 69 height 12
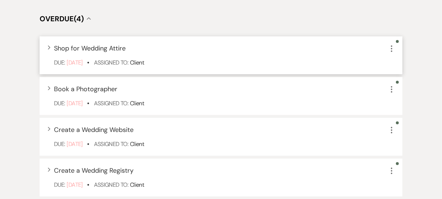
click at [393, 50] on icon "More" at bounding box center [391, 48] width 9 height 9
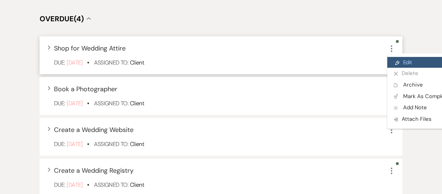
click at [415, 59] on link "Pencil Edit" at bounding box center [421, 62] width 69 height 11
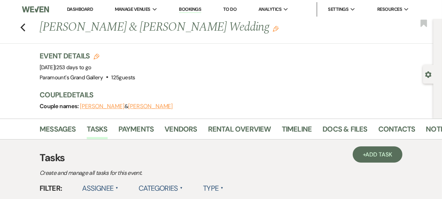
select select "false"
select select "34"
select select "planningToolsAccount"
select select "client"
select select "weeks"
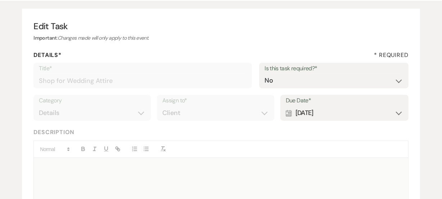
scroll to position [62, 0]
click at [343, 116] on div "Calendar [DATE] Expand" at bounding box center [344, 112] width 117 height 14
select select "month"
select select "beforeEventDate"
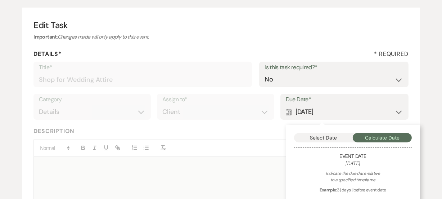
click at [314, 135] on button "Select Date" at bounding box center [323, 137] width 59 height 9
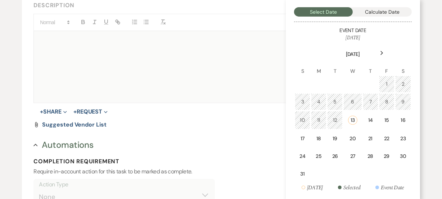
scroll to position [189, 0]
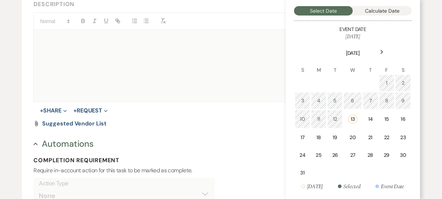
click at [384, 49] on div "Next" at bounding box center [382, 52] width 12 height 12
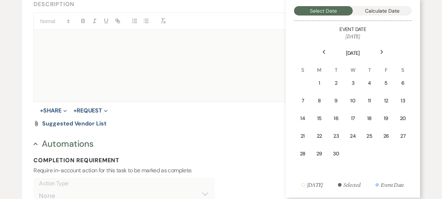
click at [384, 49] on div "Next" at bounding box center [382, 52] width 12 height 12
click at [389, 80] on div "3" at bounding box center [386, 83] width 6 height 8
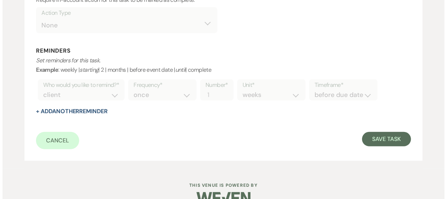
scroll to position [371, 0]
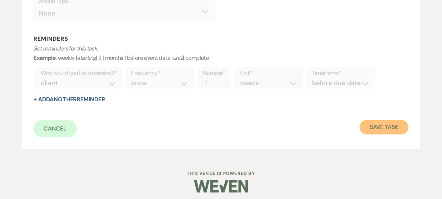
click at [392, 123] on button "Save Task" at bounding box center [384, 127] width 49 height 14
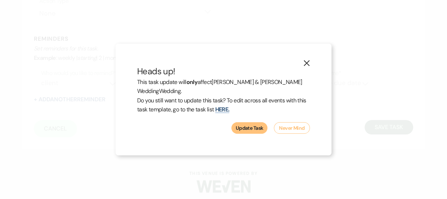
click at [248, 132] on button "Update Task" at bounding box center [249, 128] width 36 height 12
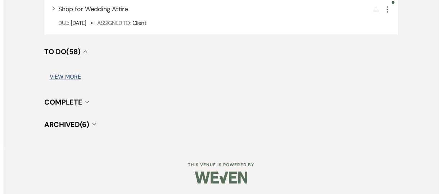
scroll to position [219, 0]
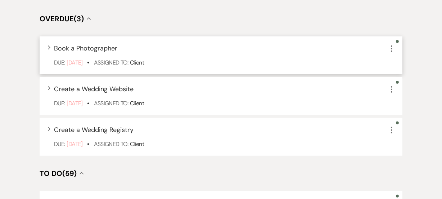
click at [392, 45] on use "button" at bounding box center [391, 48] width 1 height 6
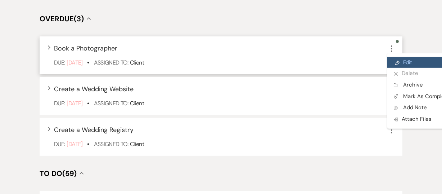
click at [402, 60] on link "Pencil Edit" at bounding box center [421, 62] width 69 height 11
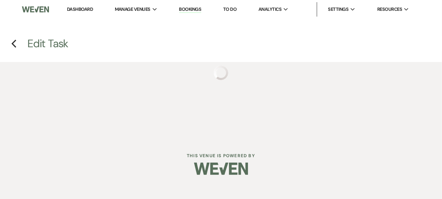
select select "false"
select select "32"
select select "planningToolsAccount"
select select "client"
select select "weeks"
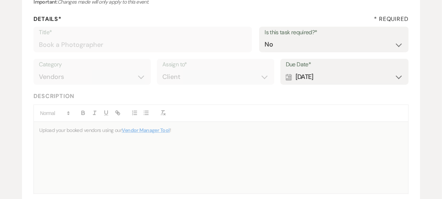
scroll to position [104, 0]
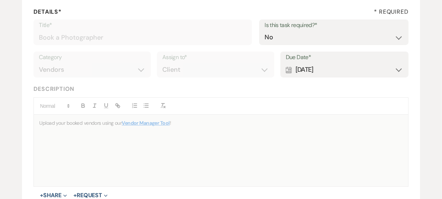
click at [374, 63] on div "Calendar [DATE] Expand" at bounding box center [344, 70] width 117 height 14
select select "month"
select select "beforeEventDate"
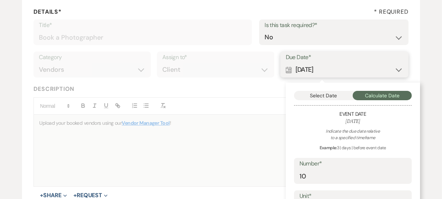
click at [327, 97] on button "Select Date" at bounding box center [323, 95] width 59 height 9
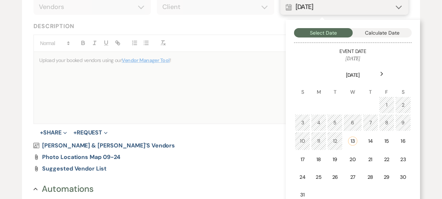
scroll to position [169, 0]
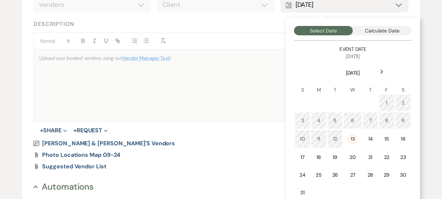
click at [383, 72] on icon "Next" at bounding box center [382, 71] width 4 height 4
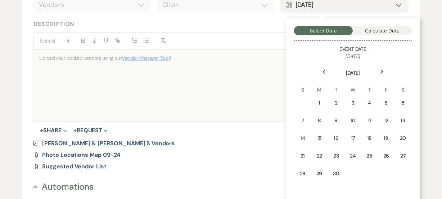
click at [383, 72] on icon "Next" at bounding box center [382, 71] width 4 height 4
click at [387, 100] on div "3" at bounding box center [386, 103] width 6 height 8
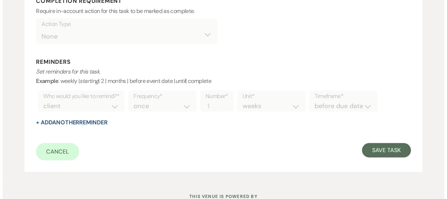
scroll to position [390, 0]
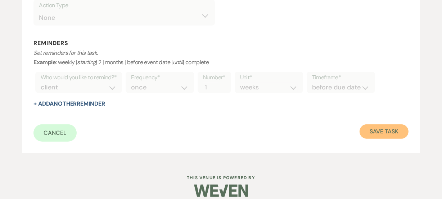
click at [377, 135] on button "Save Task" at bounding box center [384, 131] width 49 height 14
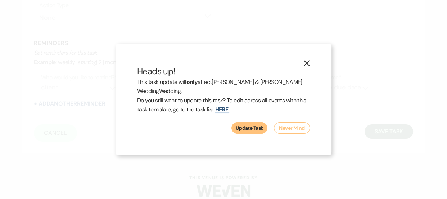
click at [260, 129] on button "Update Task" at bounding box center [249, 128] width 36 height 12
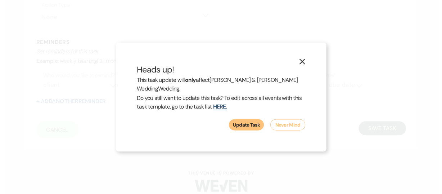
scroll to position [219, 0]
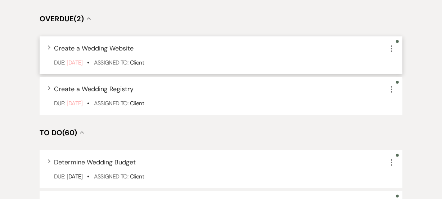
click at [393, 48] on icon "More" at bounding box center [391, 48] width 9 height 9
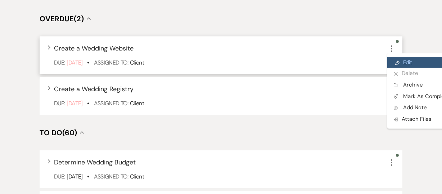
click at [394, 64] on link "Pencil Edit" at bounding box center [421, 62] width 69 height 11
select select "false"
select select "33"
select select "planningToolsAccount"
select select "client"
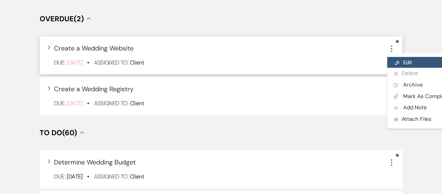
select select "weeks"
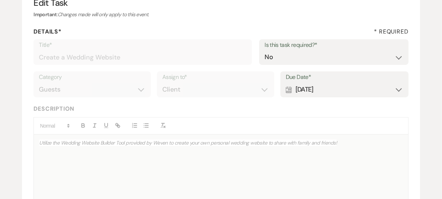
scroll to position [86, 0]
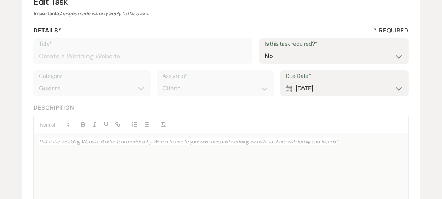
click at [367, 82] on div "Calendar [DATE] Expand" at bounding box center [344, 88] width 117 height 14
select select "month"
select select "beforeEventDate"
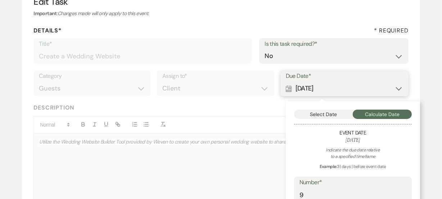
click at [339, 116] on button "Select Date" at bounding box center [323, 113] width 59 height 9
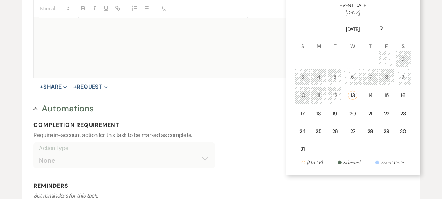
scroll to position [214, 0]
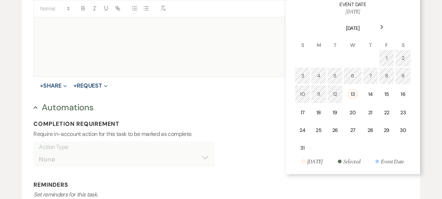
click at [385, 27] on div "Next" at bounding box center [382, 27] width 12 height 12
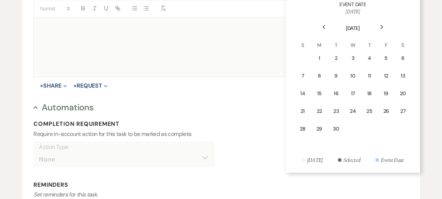
click at [385, 27] on div "Next" at bounding box center [382, 27] width 12 height 12
click at [386, 82] on td "10" at bounding box center [387, 75] width 16 height 17
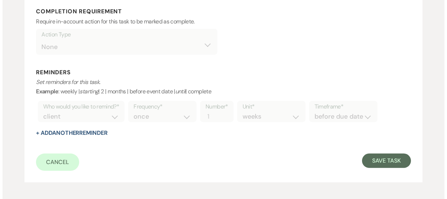
scroll to position [329, 0]
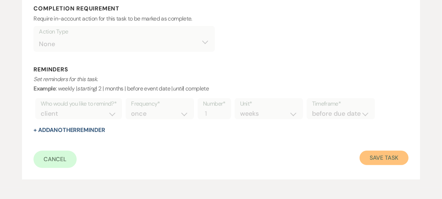
click at [387, 150] on button "Save Task" at bounding box center [384, 157] width 49 height 14
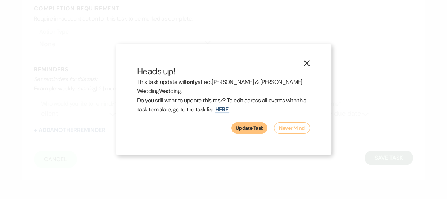
click at [253, 132] on button "Update Task" at bounding box center [249, 128] width 36 height 12
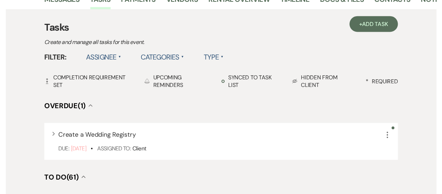
scroll to position [129, 0]
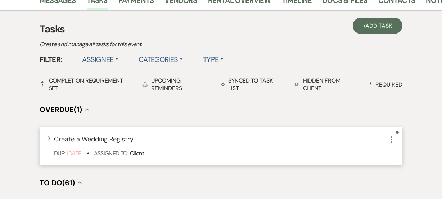
click at [396, 139] on icon "More" at bounding box center [391, 139] width 9 height 9
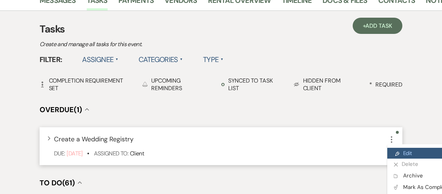
click at [406, 148] on link "Pencil Edit" at bounding box center [421, 153] width 69 height 11
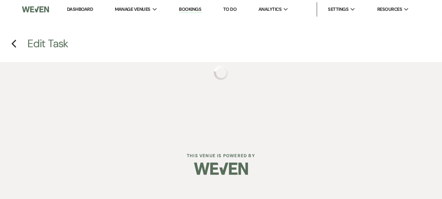
select select "false"
select select "33"
select select "planningToolsAccount"
select select "client"
select select "weeks"
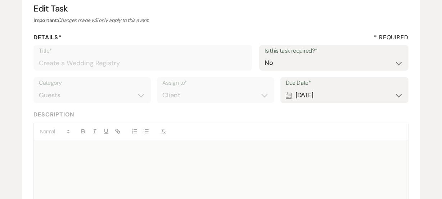
scroll to position [81, 0]
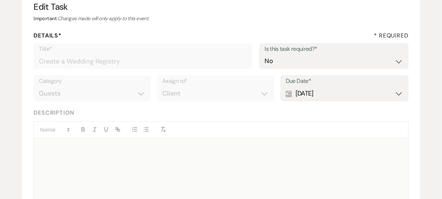
click at [338, 97] on div "Calendar [DATE] Expand" at bounding box center [344, 93] width 117 height 14
select select "month"
select select "beforeEventDate"
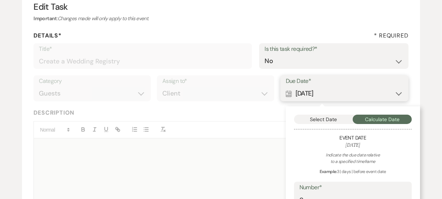
click at [305, 121] on button "Select Date" at bounding box center [323, 118] width 59 height 9
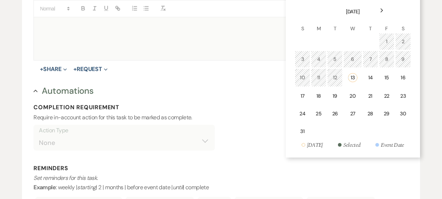
scroll to position [203, 0]
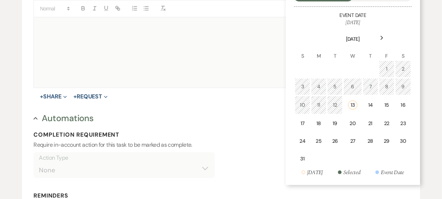
click at [382, 38] on icon "Next" at bounding box center [382, 38] width 4 height 4
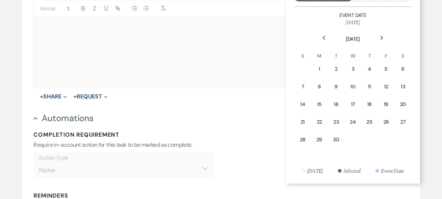
click at [382, 38] on icon "Next" at bounding box center [382, 38] width 4 height 4
click at [385, 104] on div "17" at bounding box center [386, 104] width 6 height 8
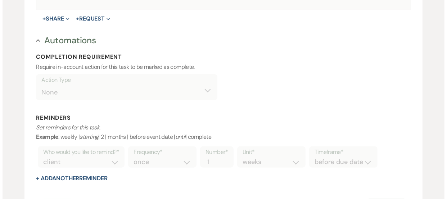
scroll to position [364, 0]
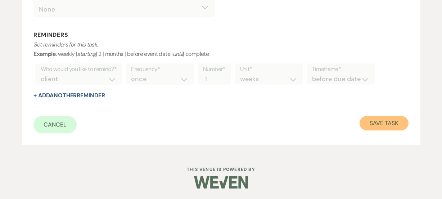
click at [396, 126] on button "Save Task" at bounding box center [384, 123] width 49 height 14
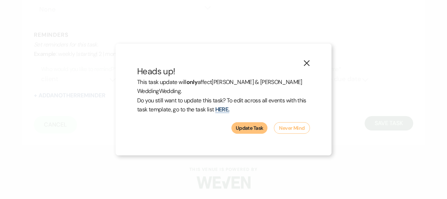
click at [259, 126] on button "Update Task" at bounding box center [249, 128] width 36 height 12
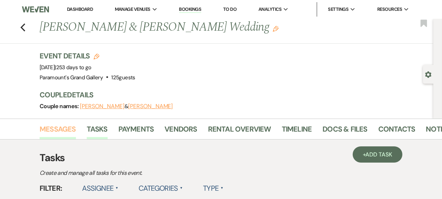
click at [58, 127] on link "Messages" at bounding box center [58, 131] width 36 height 16
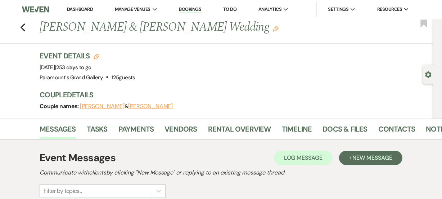
click at [332, 69] on div "Event Details Edit Event Date: [DATE] | 253 days to go Venue: [GEOGRAPHIC_DATA]…" at bounding box center [233, 67] width 387 height 32
click at [405, 128] on link "Contacts" at bounding box center [396, 131] width 37 height 16
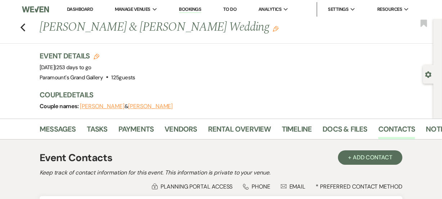
click at [78, 7] on link "Dashboard" at bounding box center [80, 9] width 26 height 6
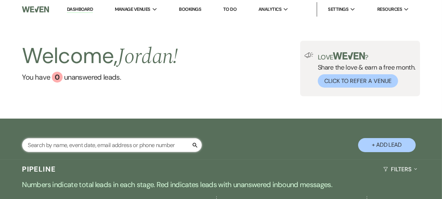
click at [154, 143] on input "text" at bounding box center [112, 145] width 180 height 14
type input "kars"
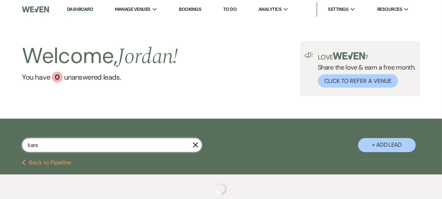
select select "6"
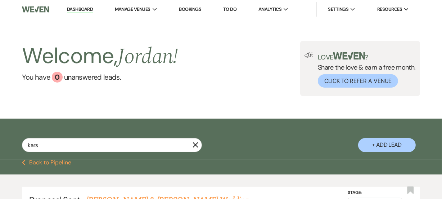
click at [254, 144] on div "kars X + Add Lead" at bounding box center [221, 140] width 442 height 36
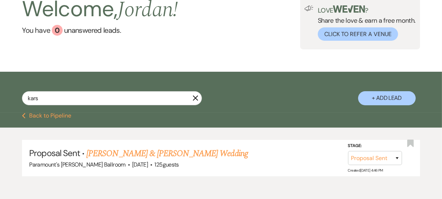
scroll to position [65, 0]
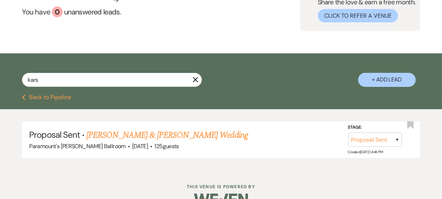
click at [197, 77] on icon "X" at bounding box center [196, 80] width 6 height 6
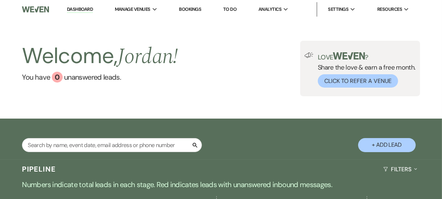
click at [234, 139] on div "Search + Add Lead" at bounding box center [221, 140] width 442 height 36
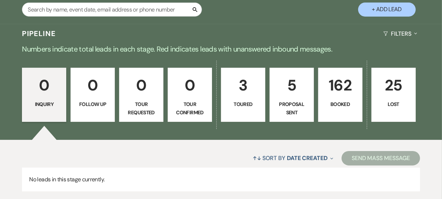
scroll to position [144, 0]
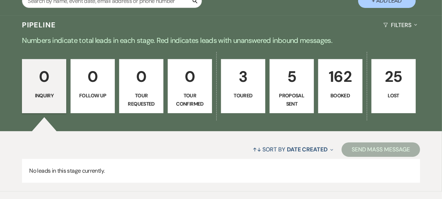
click at [296, 86] on p "5" at bounding box center [291, 76] width 35 height 24
select select "6"
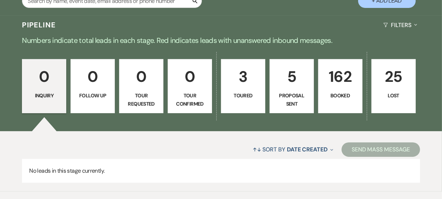
select select "6"
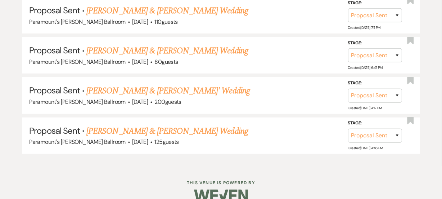
scroll to position [392, 0]
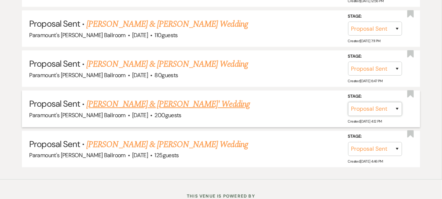
click at [357, 102] on select "Inquiry Follow Up Tour Requested Tour Confirmed Toured Proposal Sent Booked Lost" at bounding box center [375, 109] width 54 height 14
select select "8"
click at [348, 102] on select "Inquiry Follow Up Tour Requested Tour Confirmed Toured Proposal Sent Booked Lost" at bounding box center [375, 109] width 54 height 14
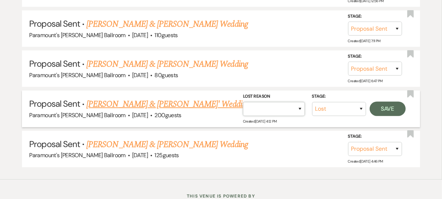
click at [287, 104] on select "Booked Elsewhere Budget Date Unavailable No Response Not a Good Match Capacity …" at bounding box center [274, 109] width 62 height 14
select select "11"
click at [243, 102] on select "Booked Elsewhere Budget Date Unavailable No Response Not a Good Match Capacity …" at bounding box center [274, 109] width 62 height 14
click at [387, 109] on button "Save" at bounding box center [388, 108] width 36 height 14
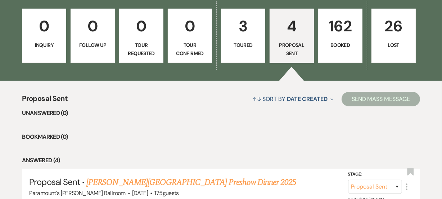
scroll to position [181, 0]
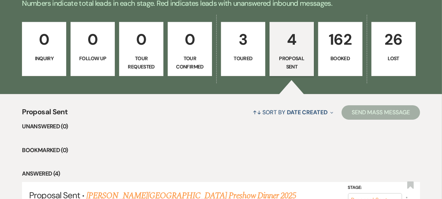
click at [281, 56] on p "Proposal Sent" at bounding box center [291, 62] width 35 height 16
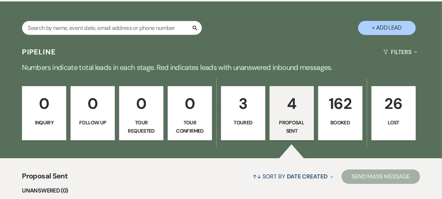
scroll to position [116, 0]
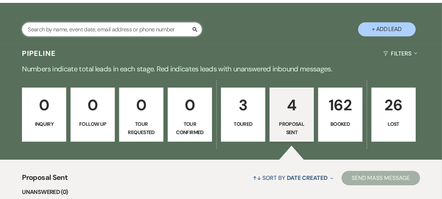
click at [140, 24] on input "text" at bounding box center [112, 29] width 180 height 14
type input "[PERSON_NAME]"
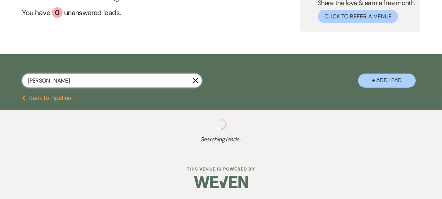
scroll to position [82, 0]
select select "8"
select select "11"
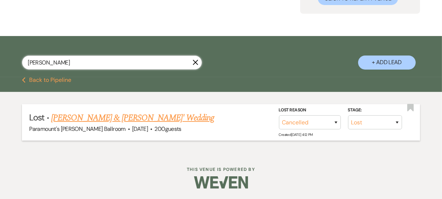
type input "[PERSON_NAME]"
click at [80, 121] on link "[PERSON_NAME] & [PERSON_NAME]' Wedding" at bounding box center [132, 117] width 163 height 13
select select "8"
select select "11"
select select "5"
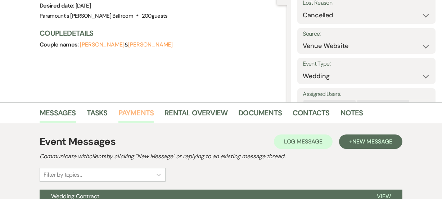
click at [141, 111] on link "Payments" at bounding box center [136, 115] width 36 height 16
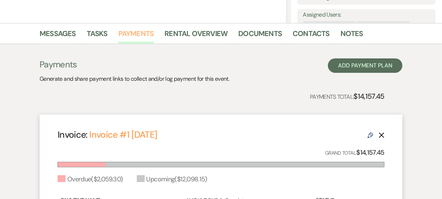
scroll to position [235, 0]
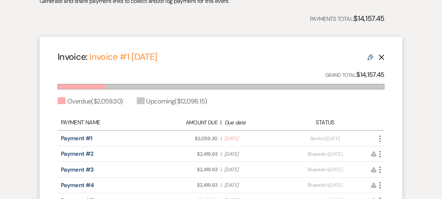
click at [373, 56] on use at bounding box center [371, 57] width 6 height 6
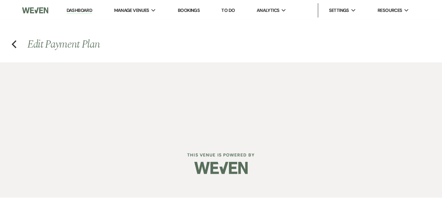
select select "27219"
select select "2"
select select "flat"
select select "2"
select select "flat"
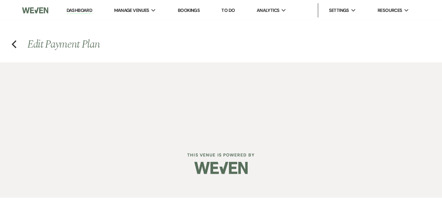
select select "true"
select select "client"
select select "weeks"
select select "2"
select select "flat"
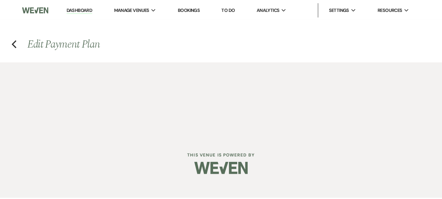
select select "true"
select select "client"
select select "weeks"
select select "2"
select select "flat"
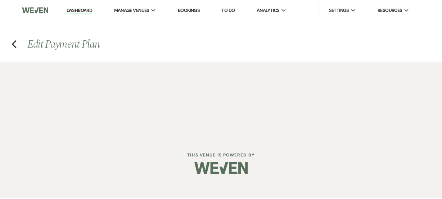
select select "true"
select select "client"
select select "weeks"
select select "2"
select select "flat"
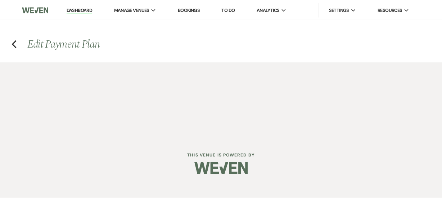
select select "true"
select select "client"
select select "weeks"
select select "2"
select select "flat"
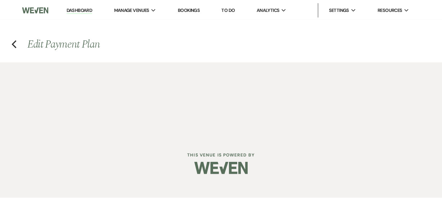
select select "true"
select select "client"
select select "weeks"
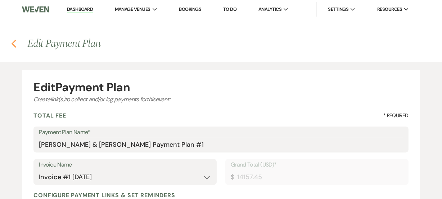
click at [16, 45] on icon "Previous" at bounding box center [13, 43] width 5 height 9
select select "8"
select select "11"
select select "5"
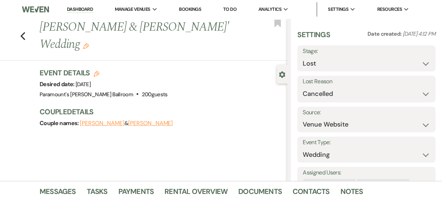
scroll to position [78, 0]
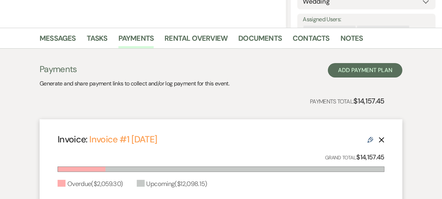
scroll to position [169, 0]
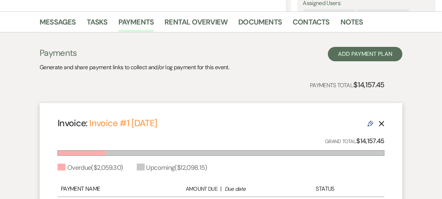
click at [382, 124] on icon "Delete" at bounding box center [382, 124] width 6 height 6
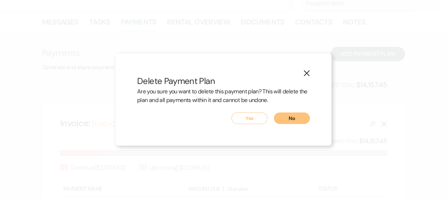
click at [258, 120] on button "Yes" at bounding box center [249, 118] width 36 height 12
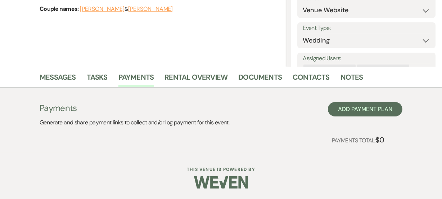
click at [222, 105] on h3 "Payments" at bounding box center [135, 108] width 190 height 12
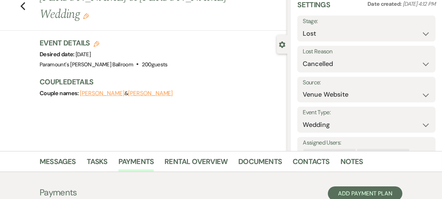
scroll to position [0, 0]
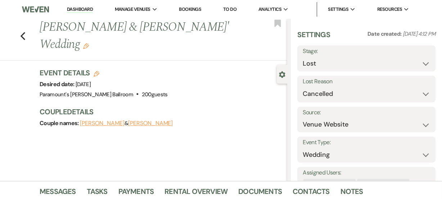
click at [77, 5] on li "Dashboard" at bounding box center [79, 9] width 33 height 14
click at [77, 9] on link "Dashboard" at bounding box center [80, 9] width 26 height 7
